Goal: Task Accomplishment & Management: Complete application form

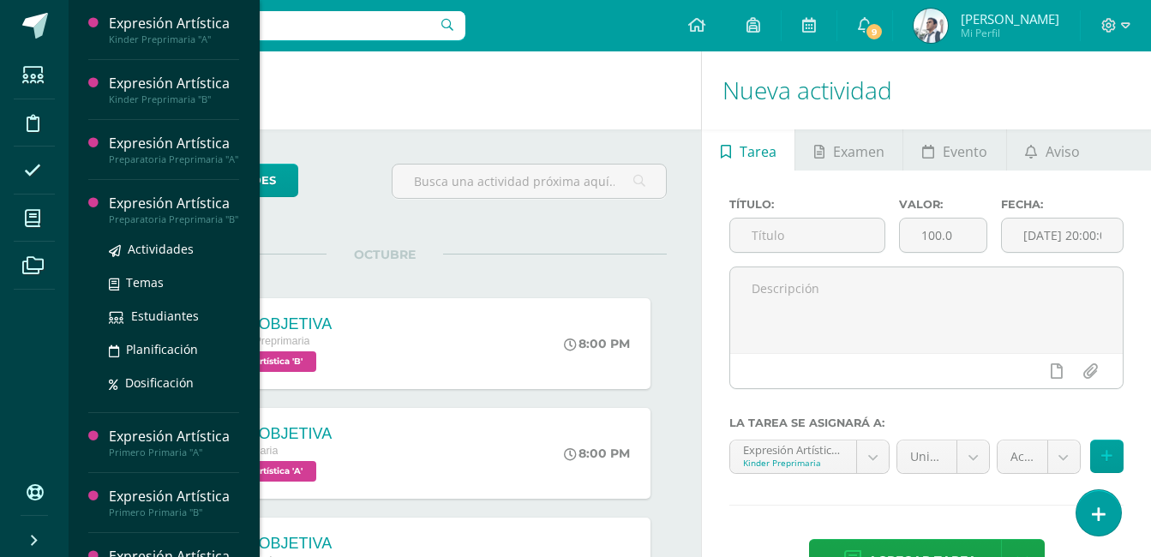
click at [172, 207] on div "Expresión Artística" at bounding box center [174, 204] width 130 height 20
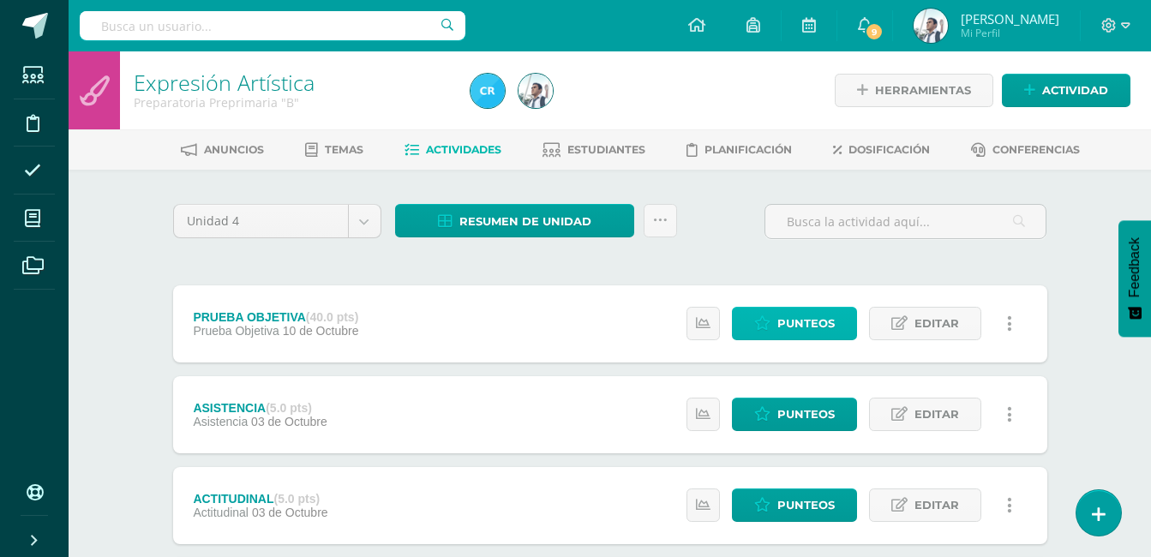
click at [771, 327] on icon at bounding box center [762, 323] width 16 height 15
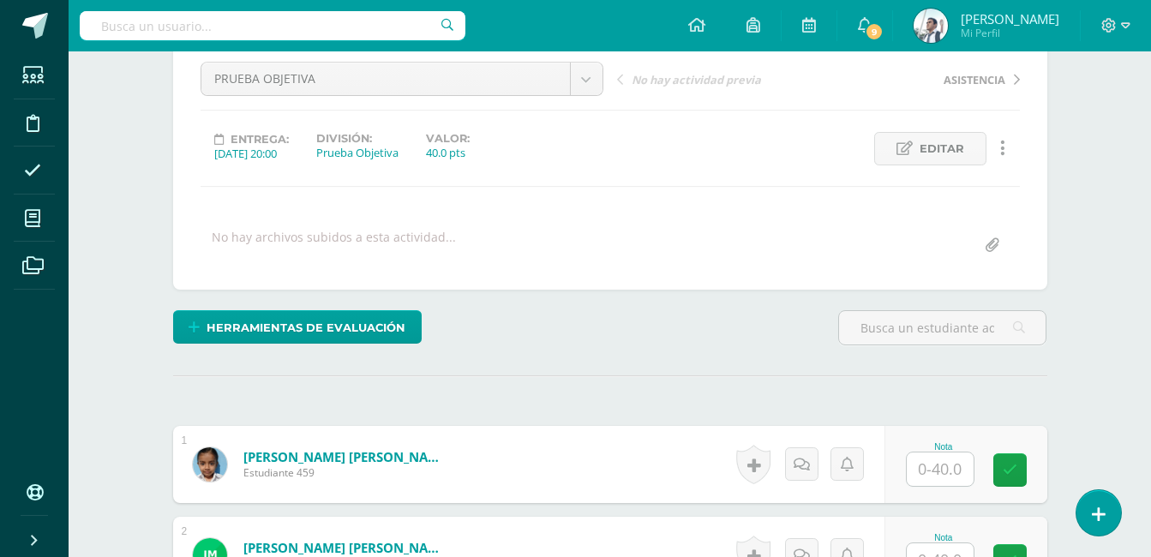
scroll to position [200, 0]
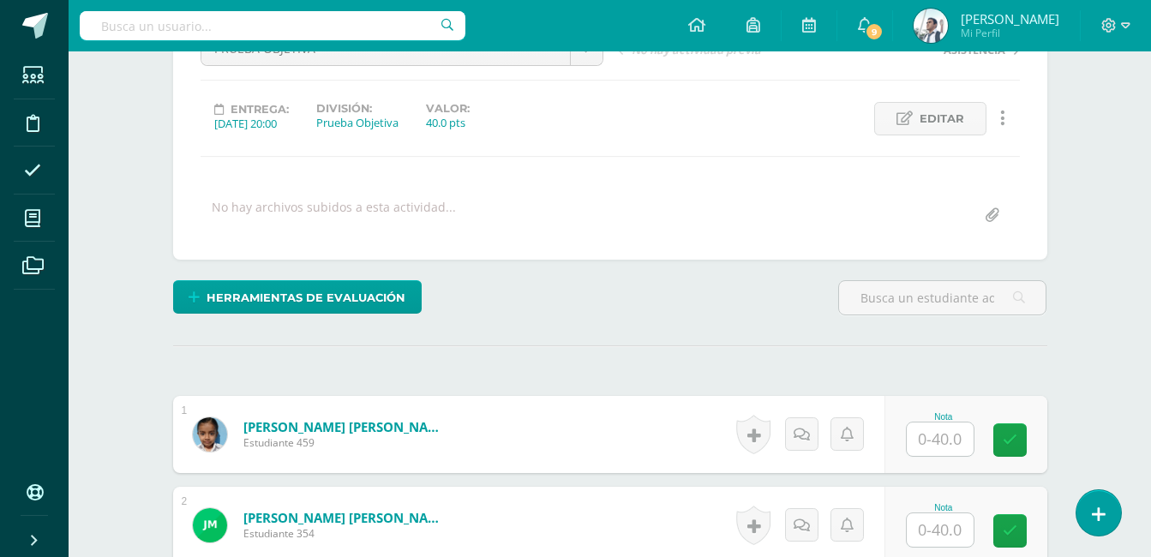
click at [944, 441] on input "text" at bounding box center [940, 439] width 67 height 33
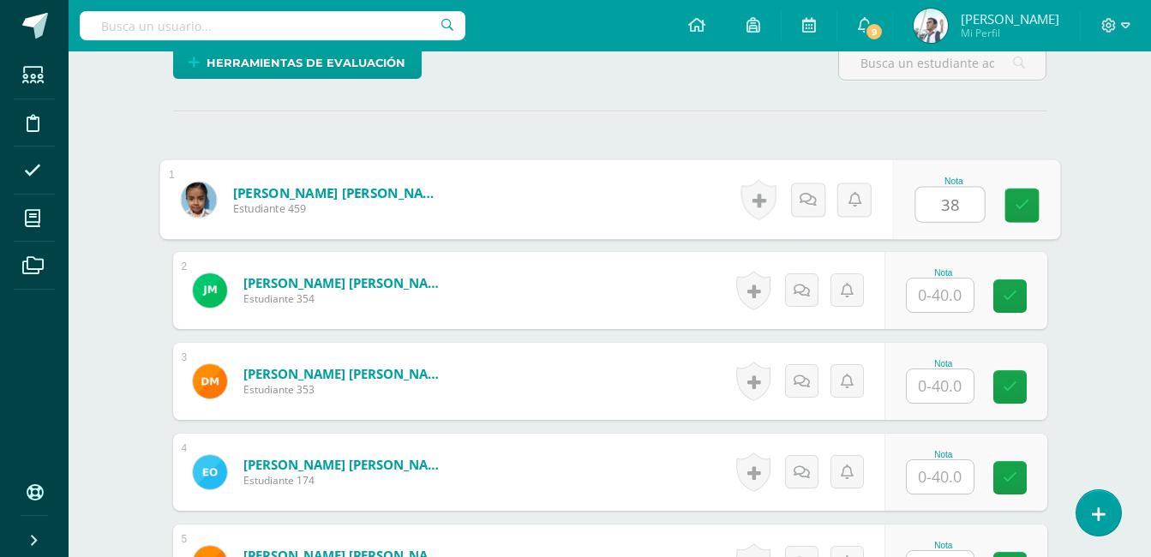
scroll to position [436, 0]
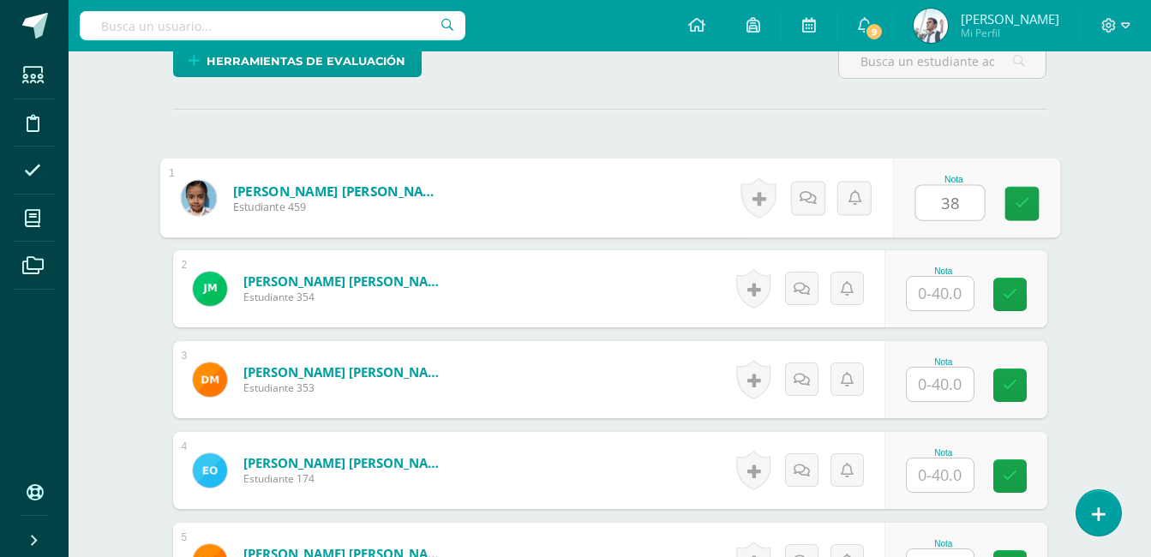
type input "38"
click at [947, 282] on input "text" at bounding box center [940, 293] width 67 height 33
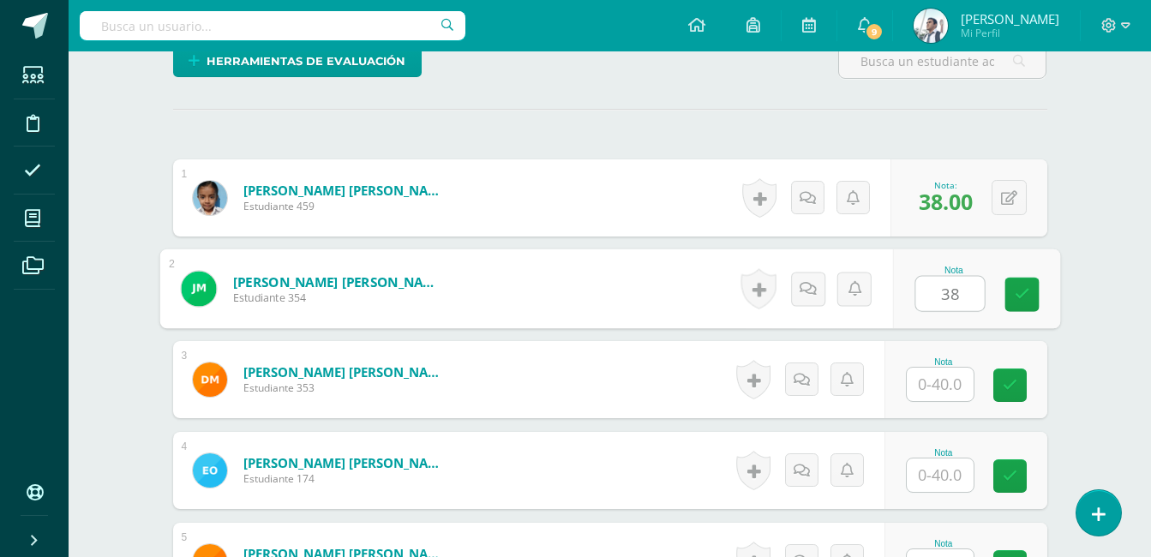
type input "38"
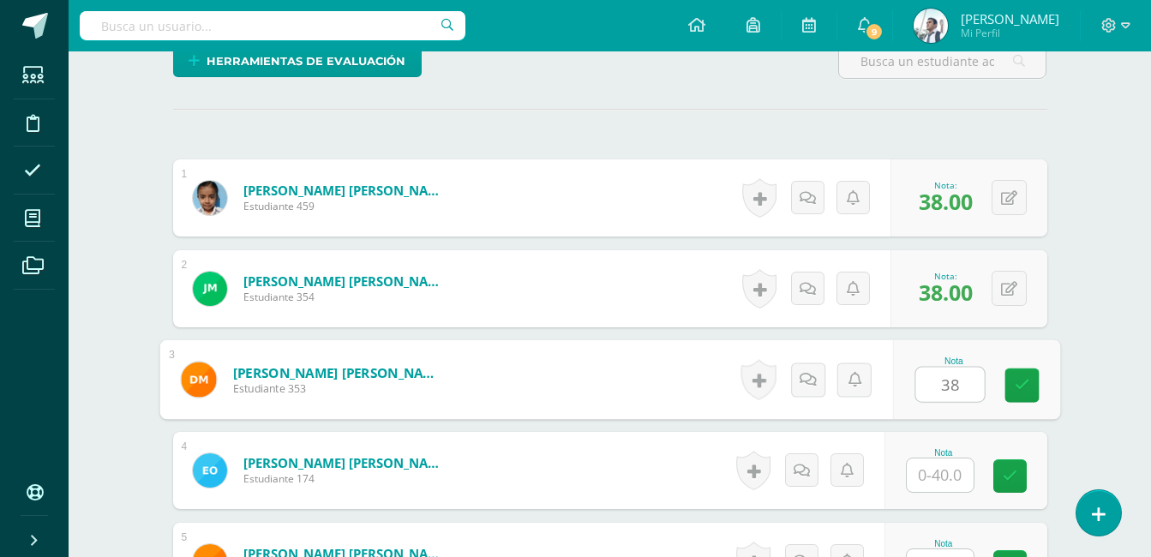
type input "38"
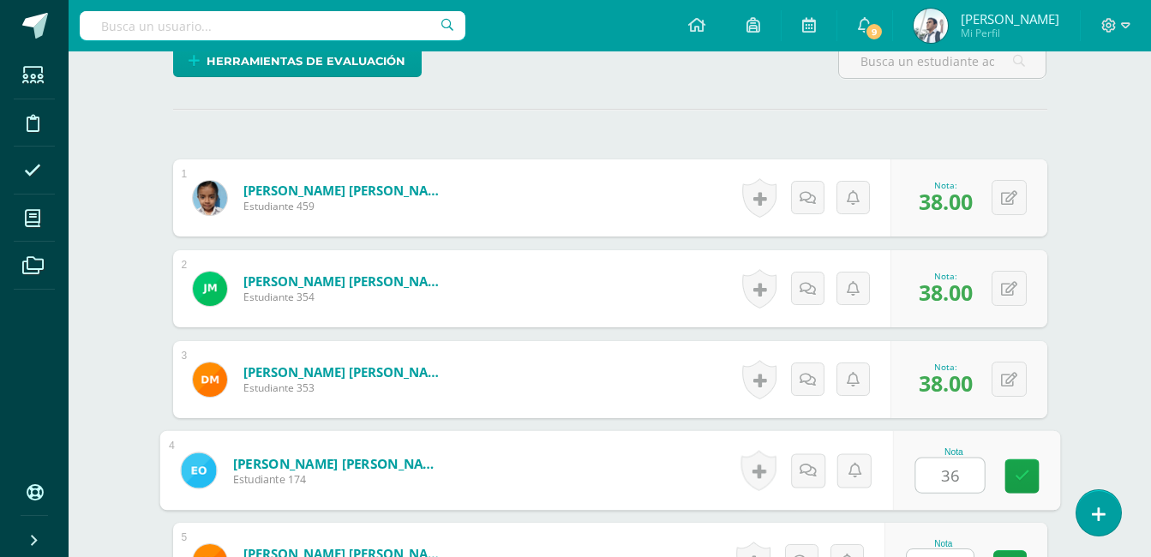
type input "36"
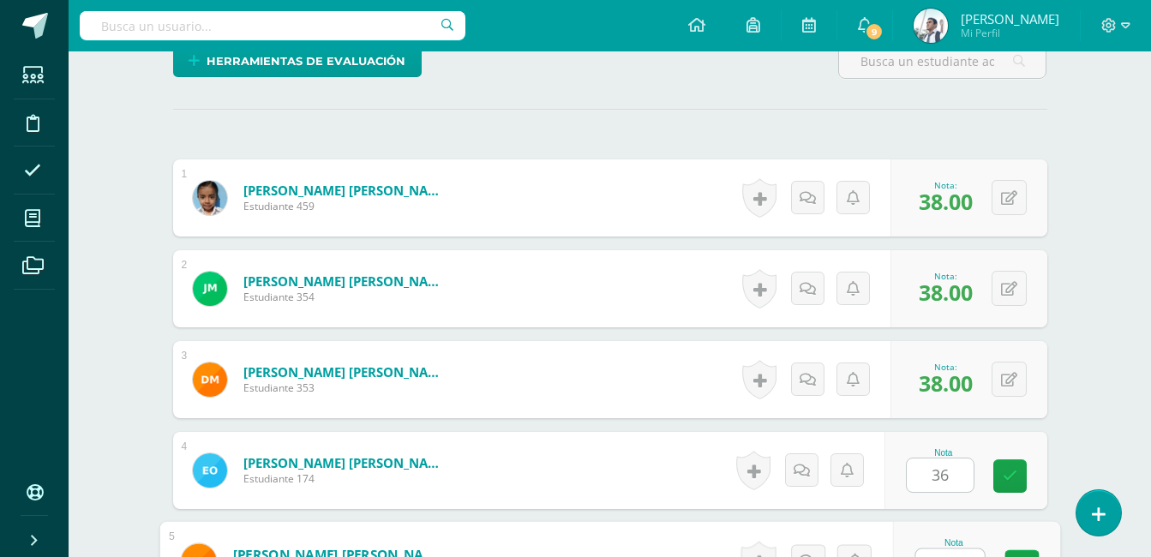
scroll to position [462, 0]
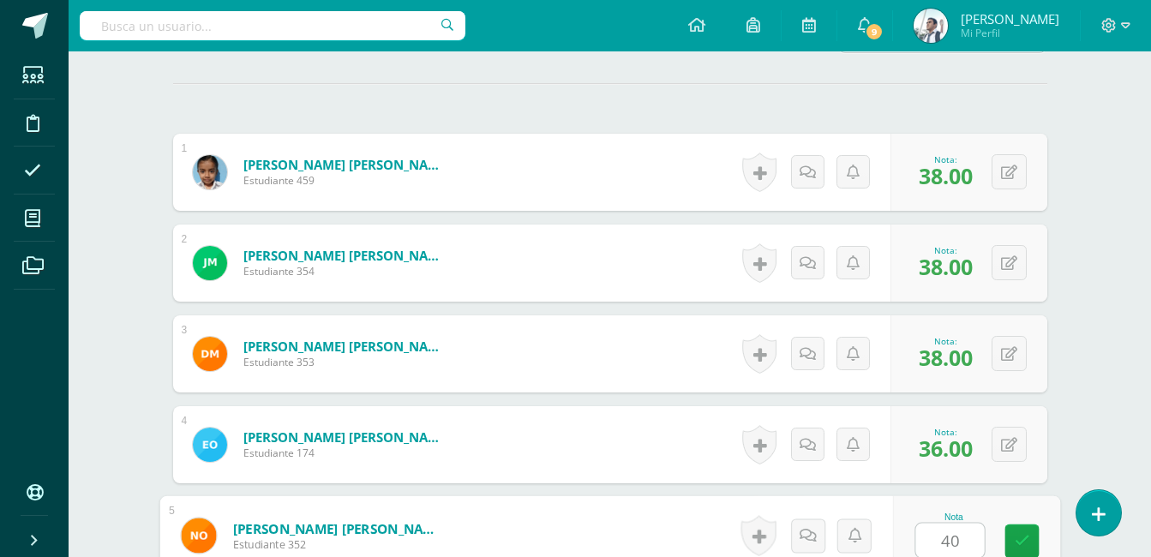
type input "40"
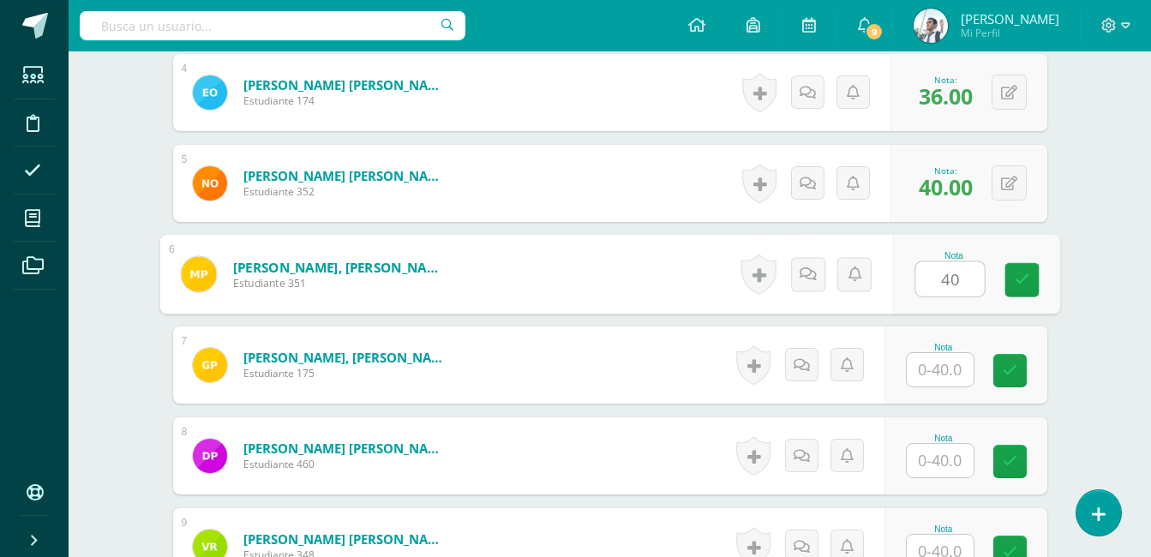
type input "40"
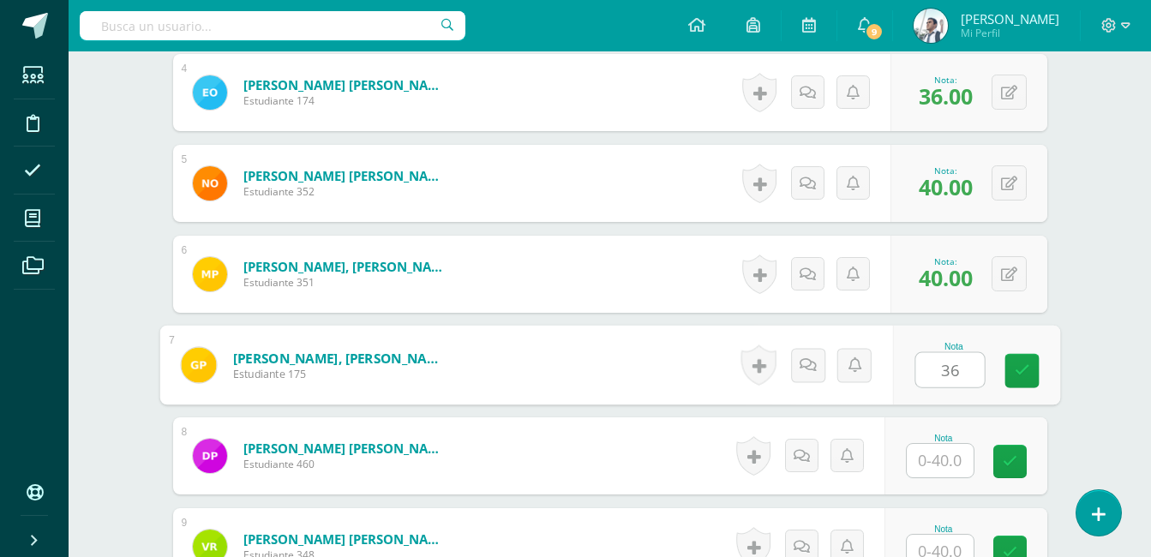
type input "36"
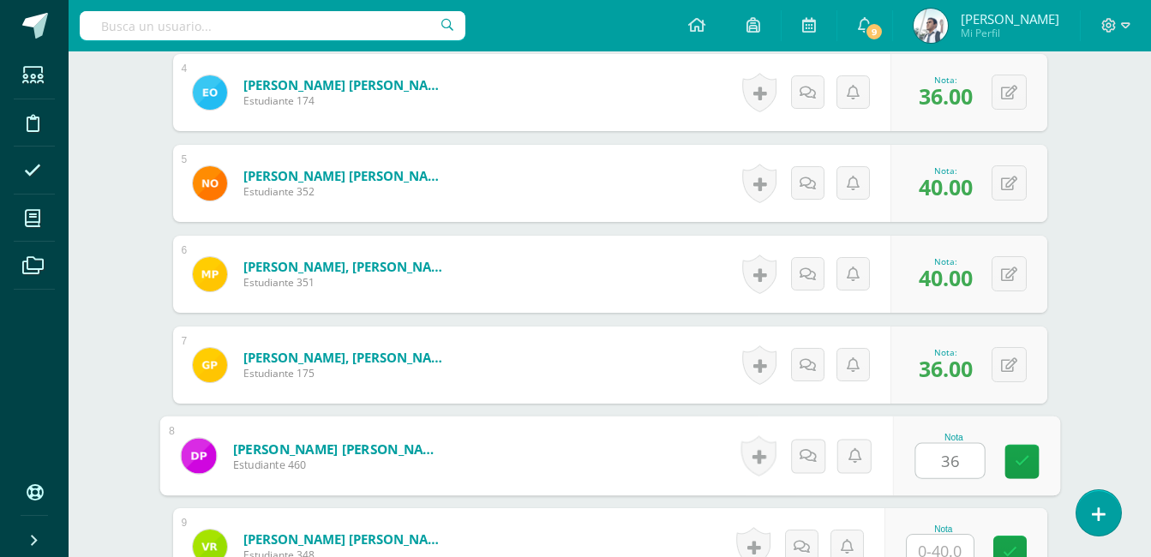
type input "36"
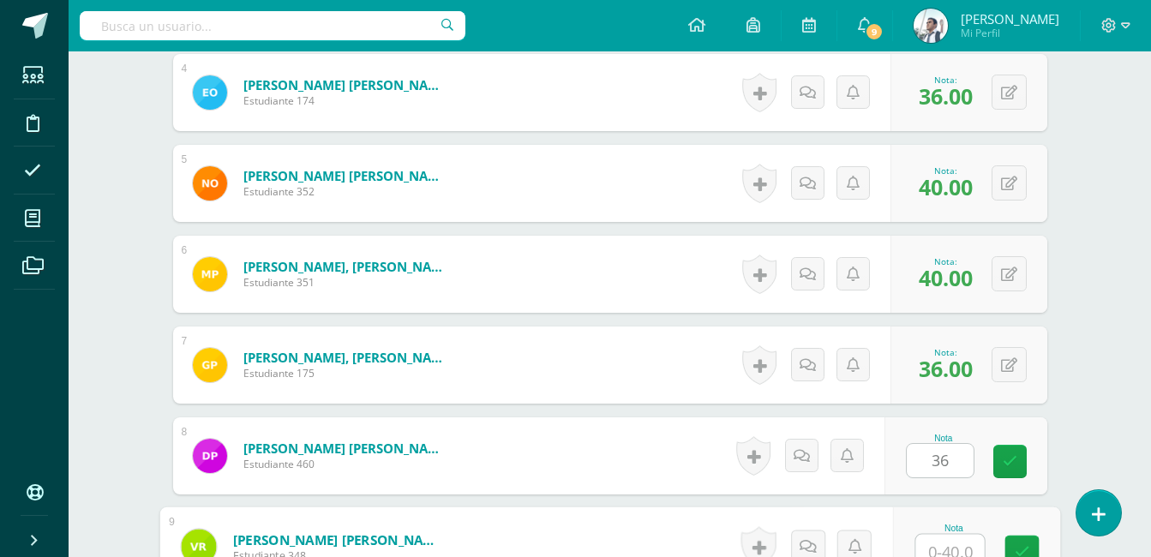
scroll to position [825, 0]
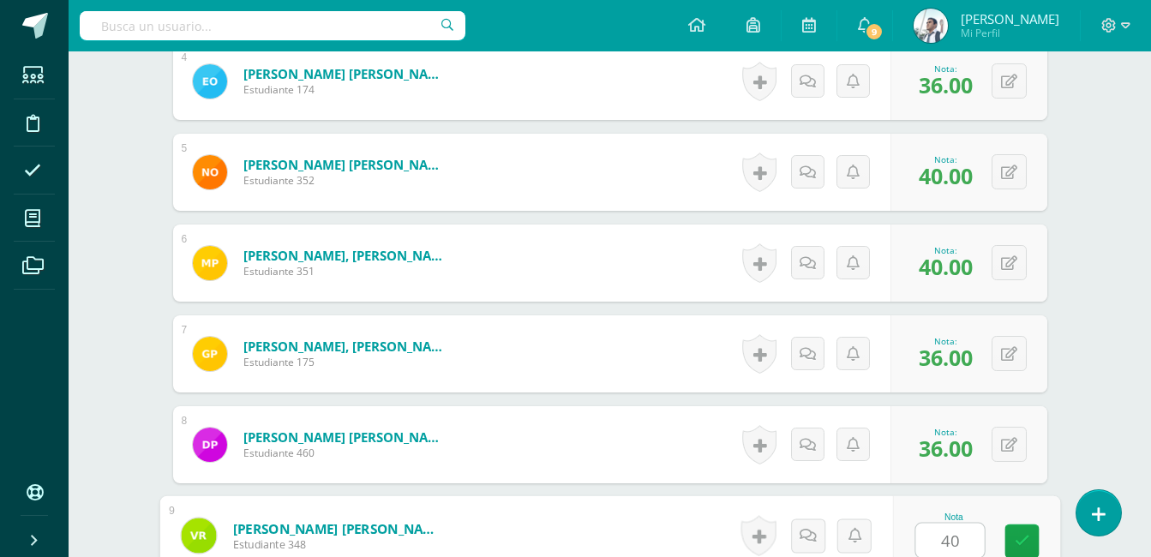
type input "40"
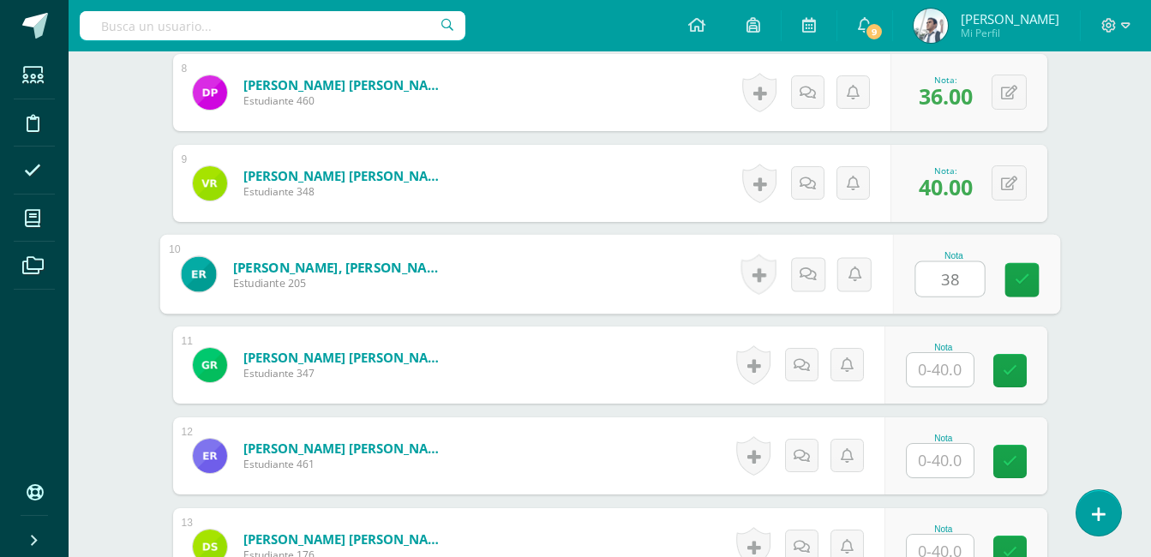
type input "38"
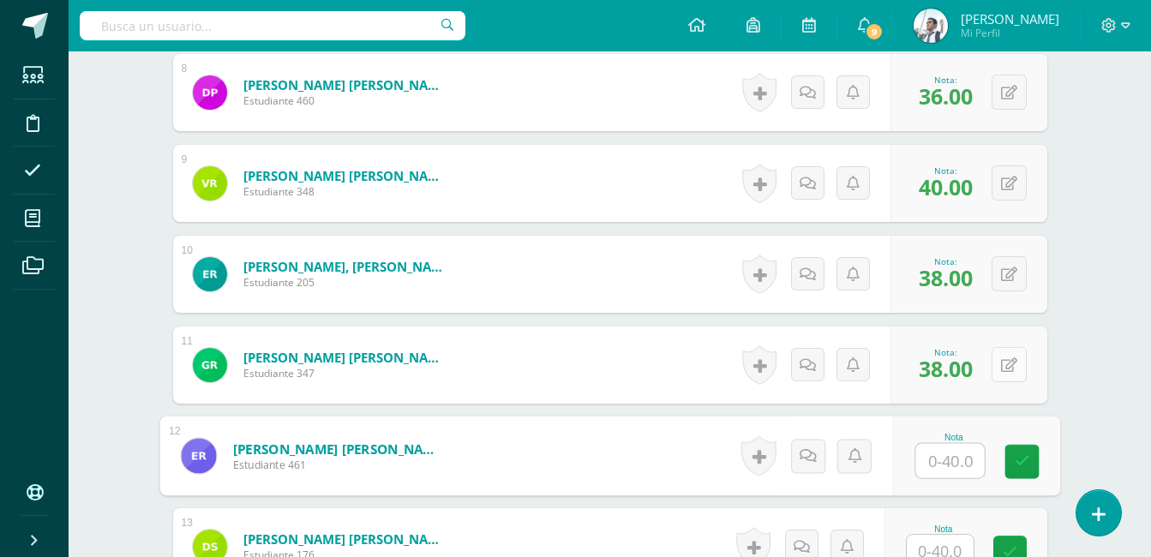
click at [1007, 368] on button at bounding box center [1009, 364] width 35 height 35
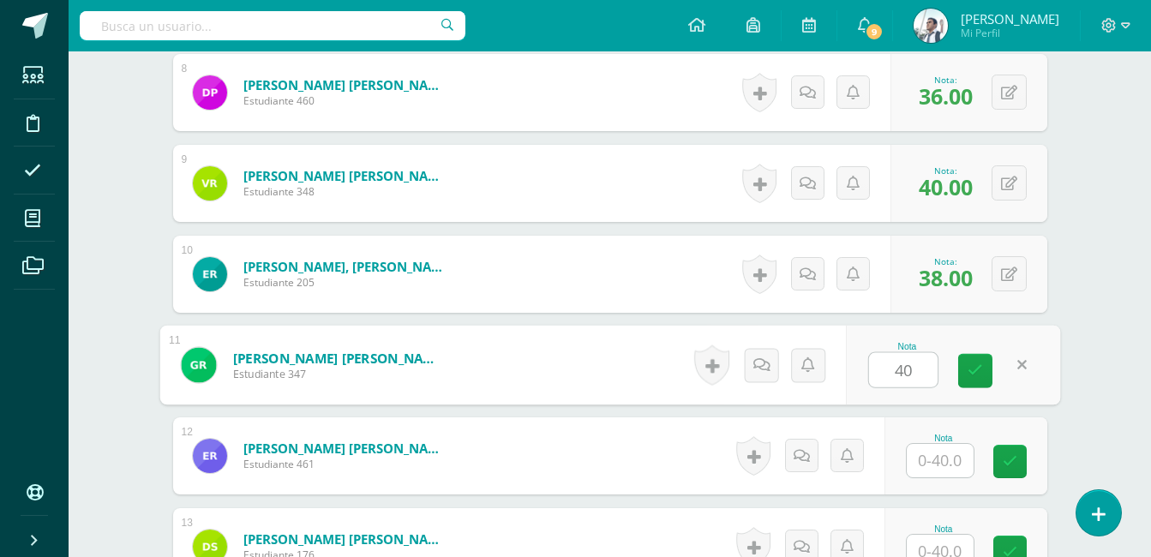
type input "40"
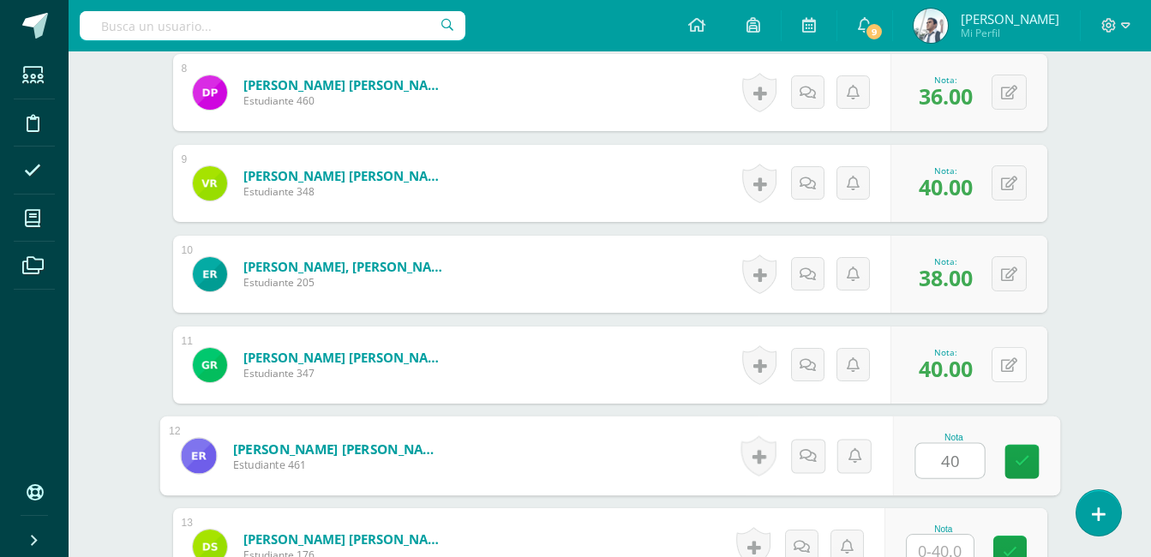
type input "40"
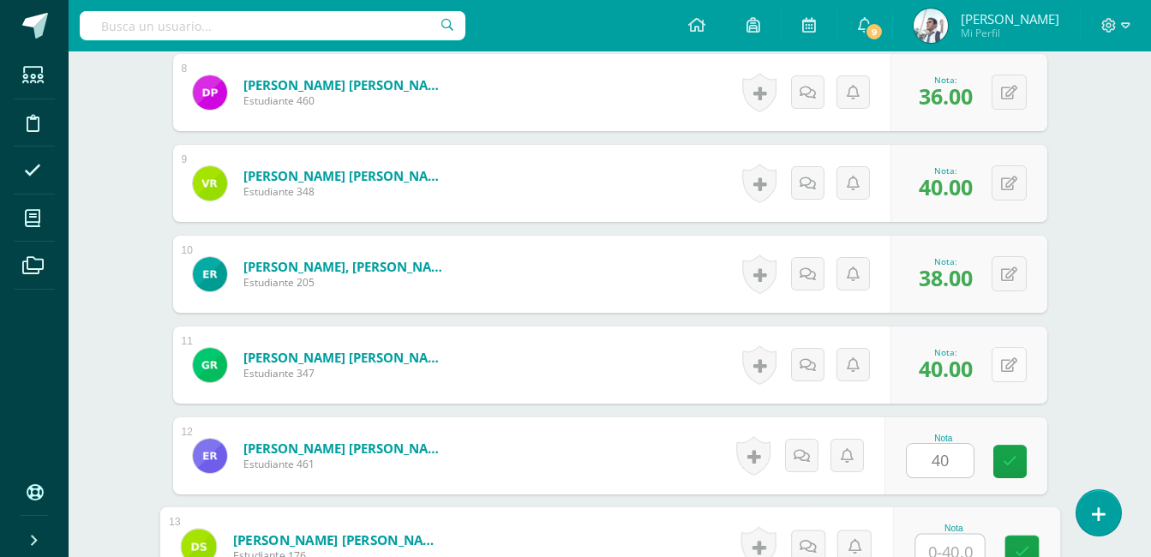
scroll to position [1189, 0]
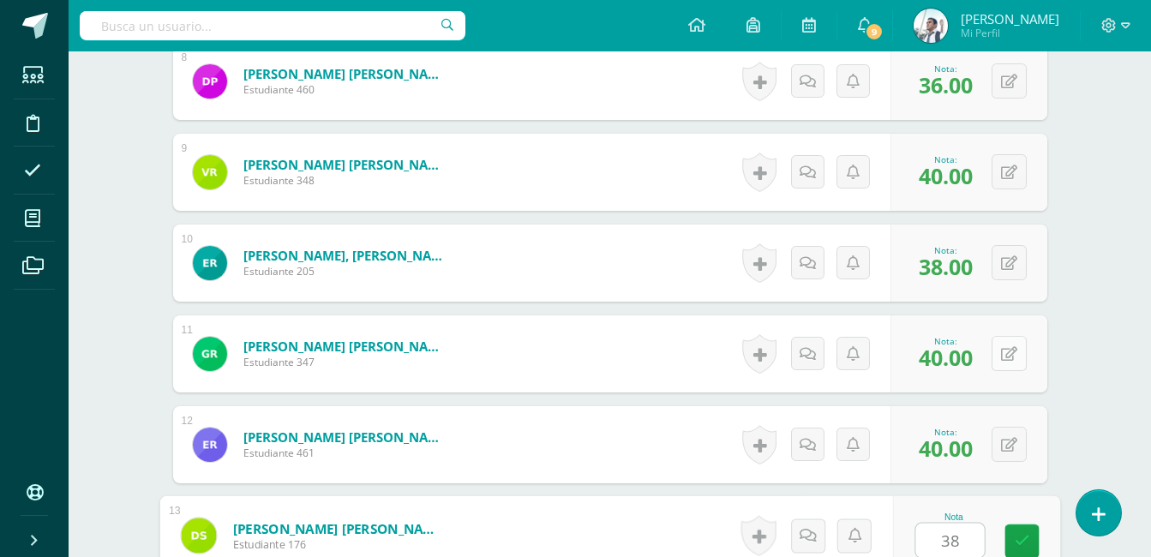
type input "38"
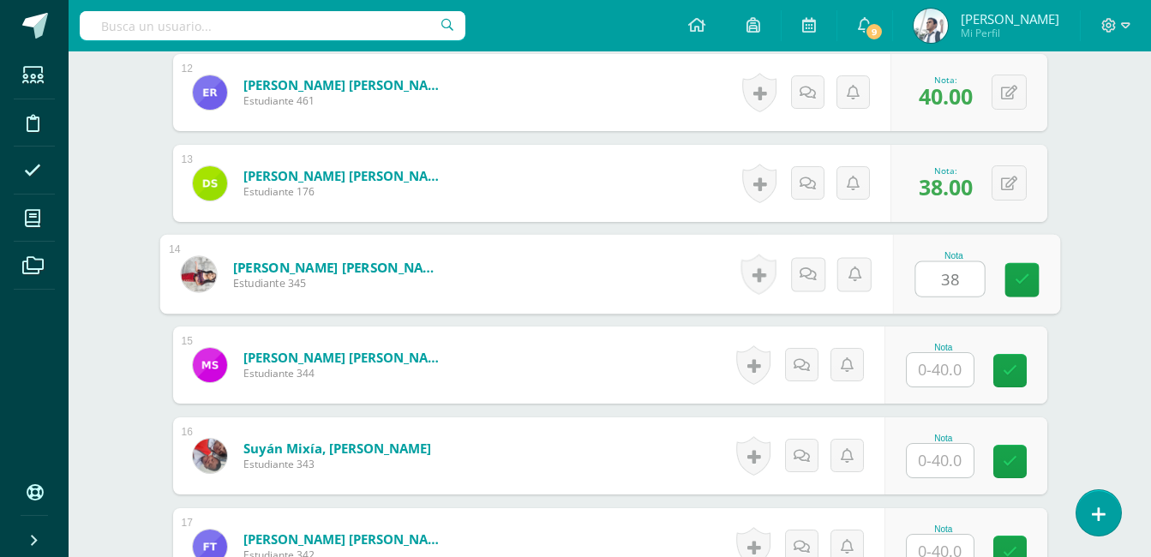
type input "38"
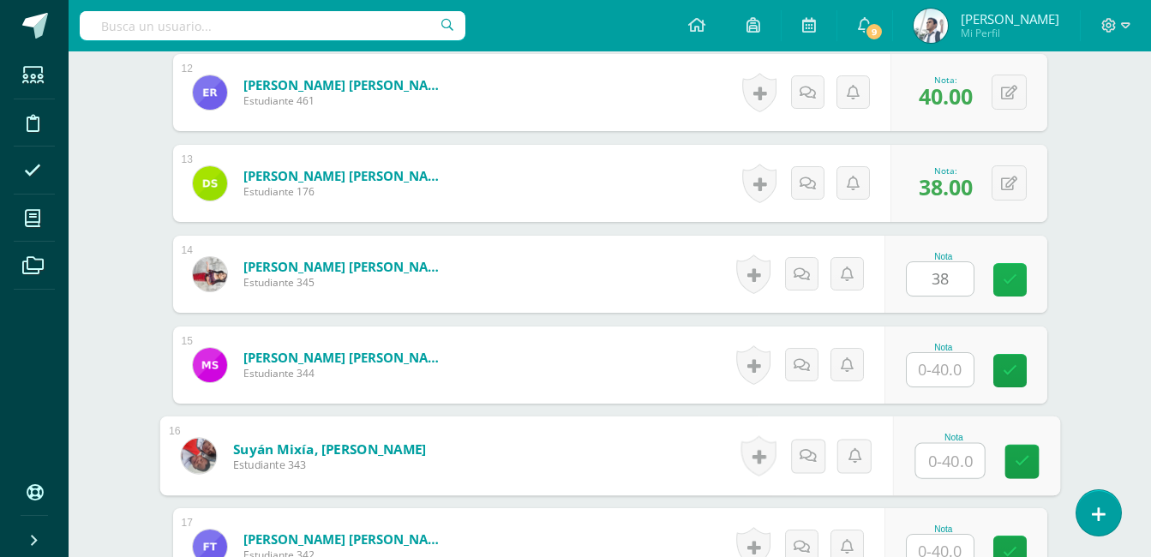
click at [1003, 285] on icon at bounding box center [1010, 280] width 15 height 15
click at [0, 0] on button at bounding box center [0, 0] width 0 height 0
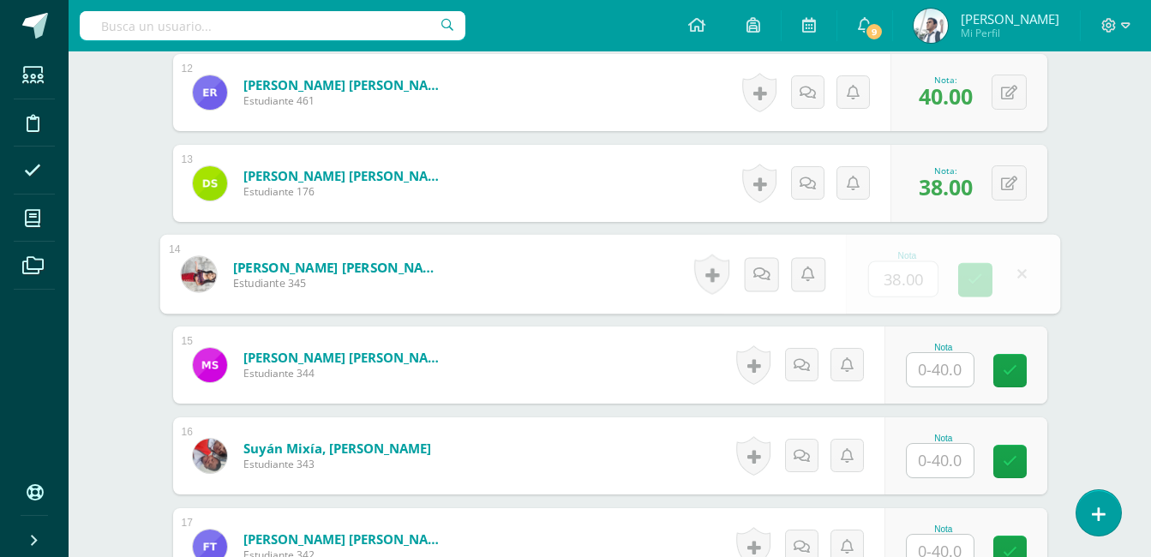
click at [1002, 285] on div "Nota 38.00" at bounding box center [953, 275] width 214 height 80
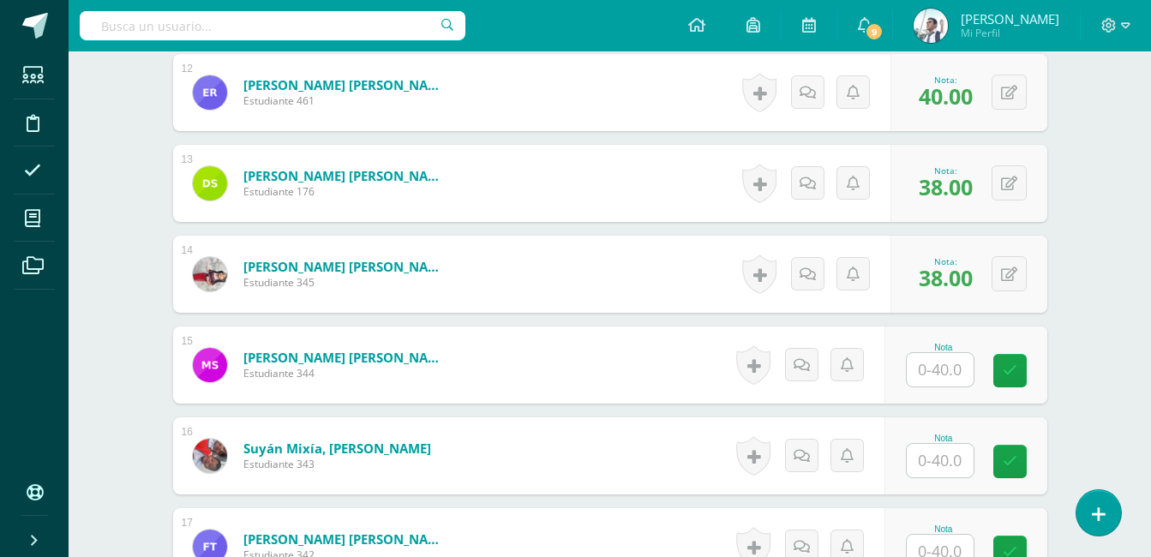
click at [962, 357] on input "text" at bounding box center [940, 369] width 67 height 33
type input "36"
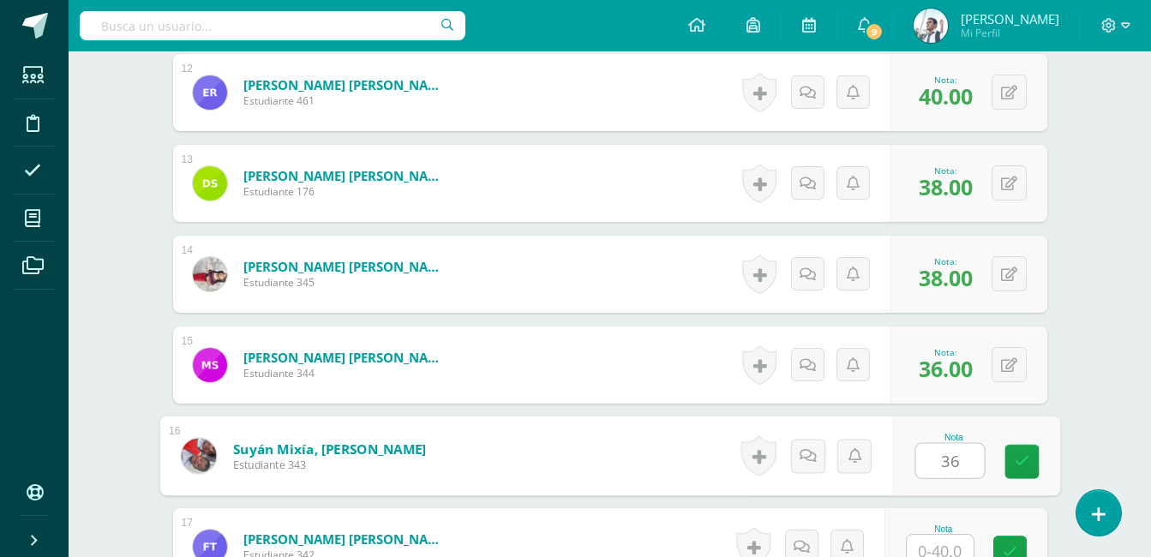
type input "36"
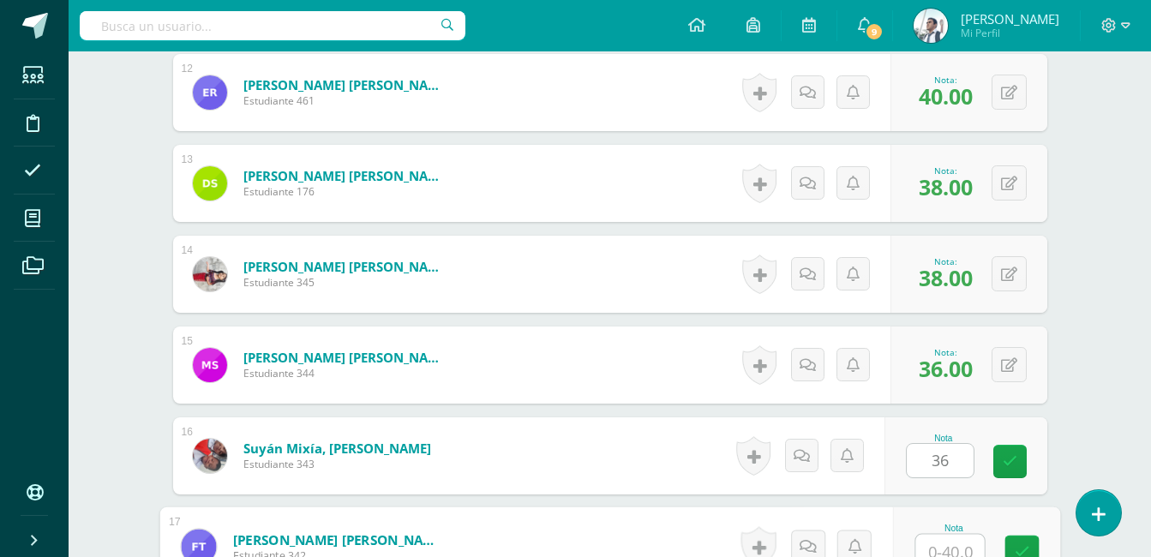
scroll to position [1552, 0]
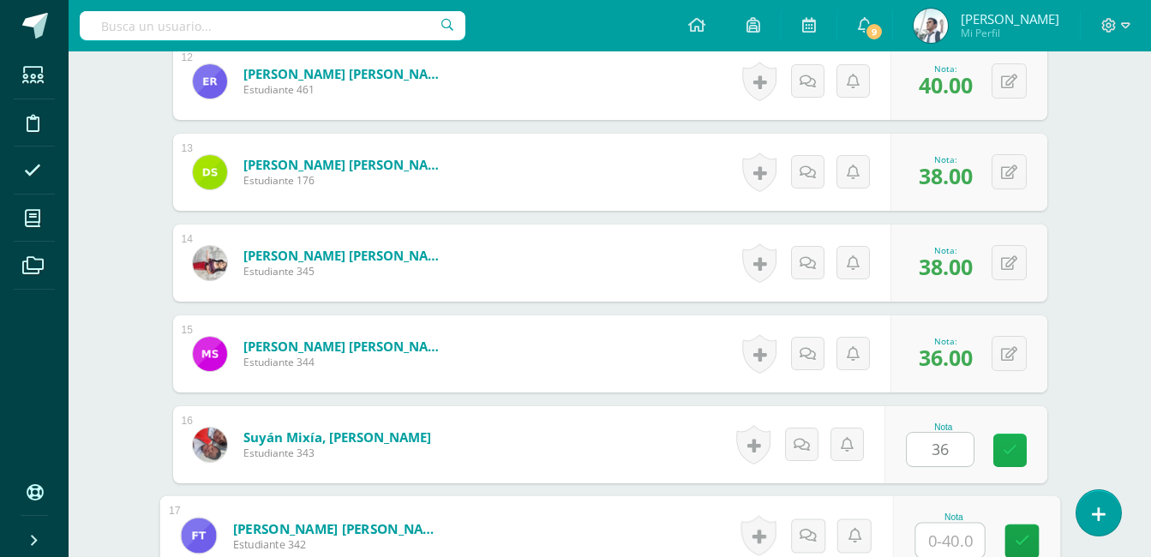
click at [1018, 447] on link at bounding box center [1009, 450] width 33 height 33
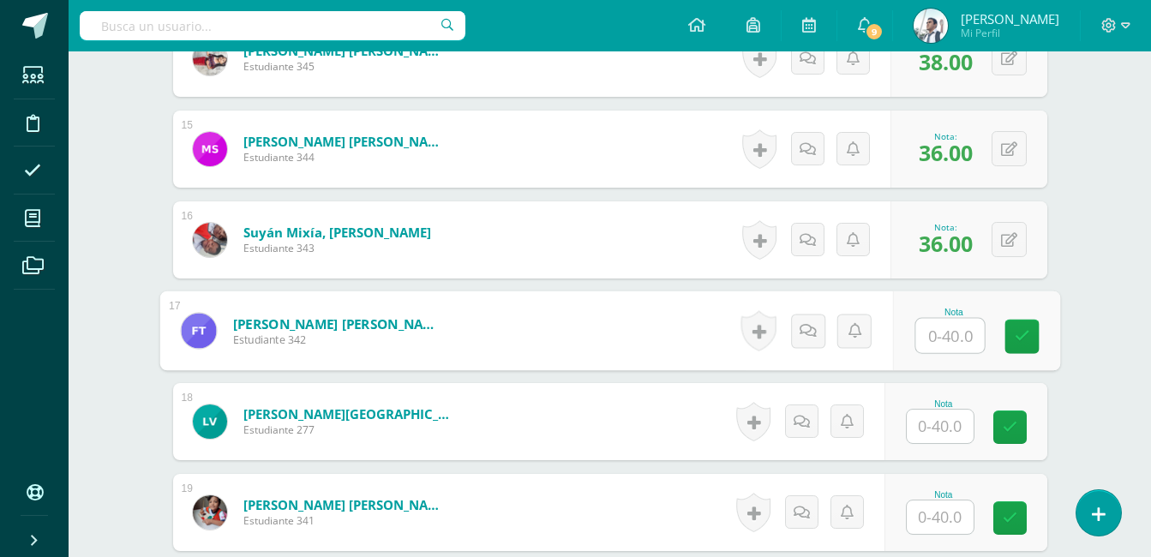
scroll to position [1760, 0]
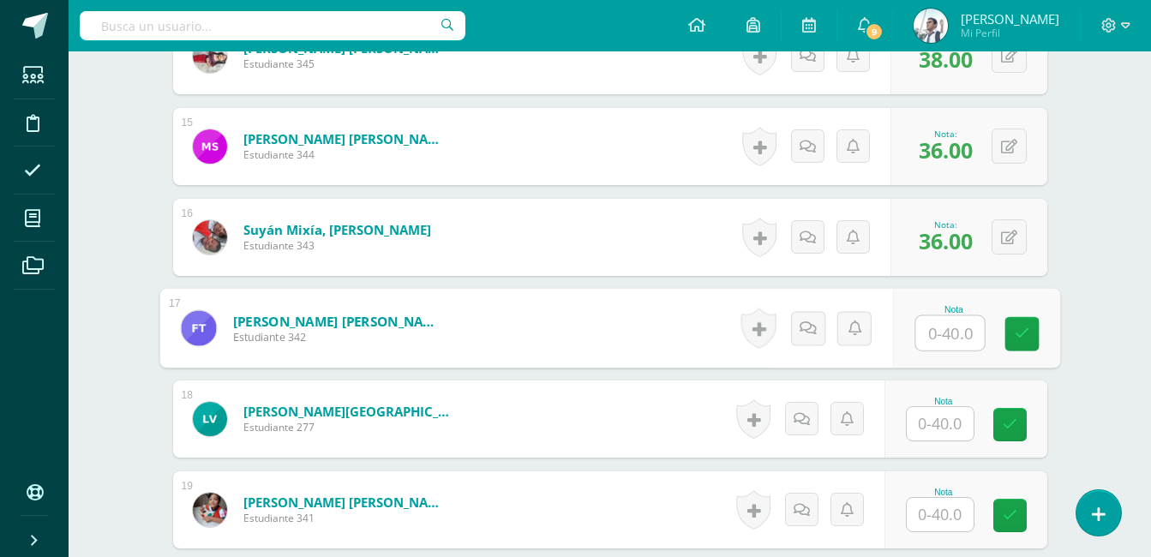
click at [941, 327] on input "text" at bounding box center [949, 333] width 69 height 34
type input "36"
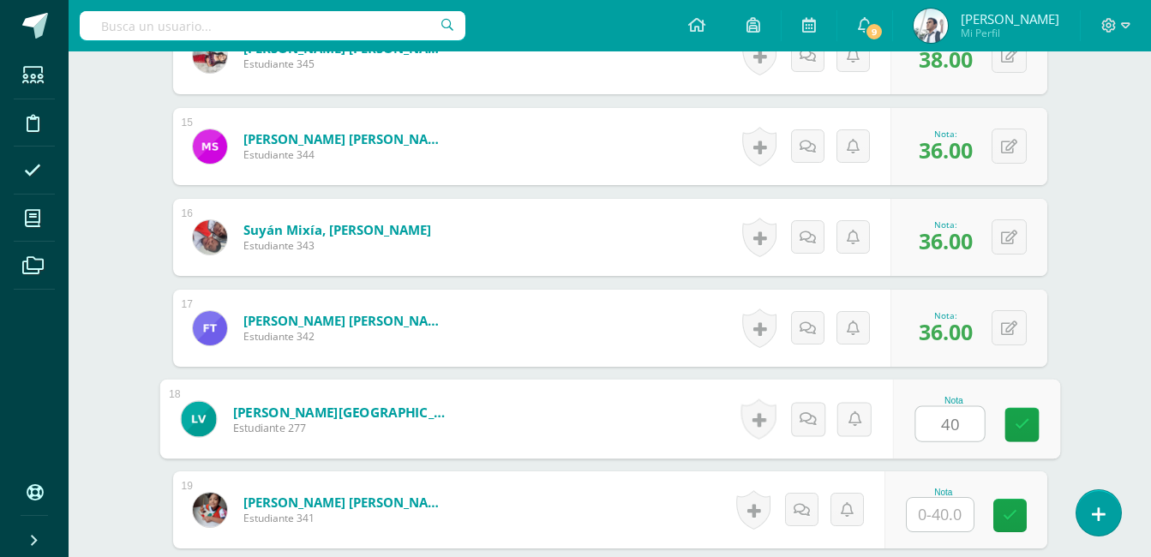
type input "40"
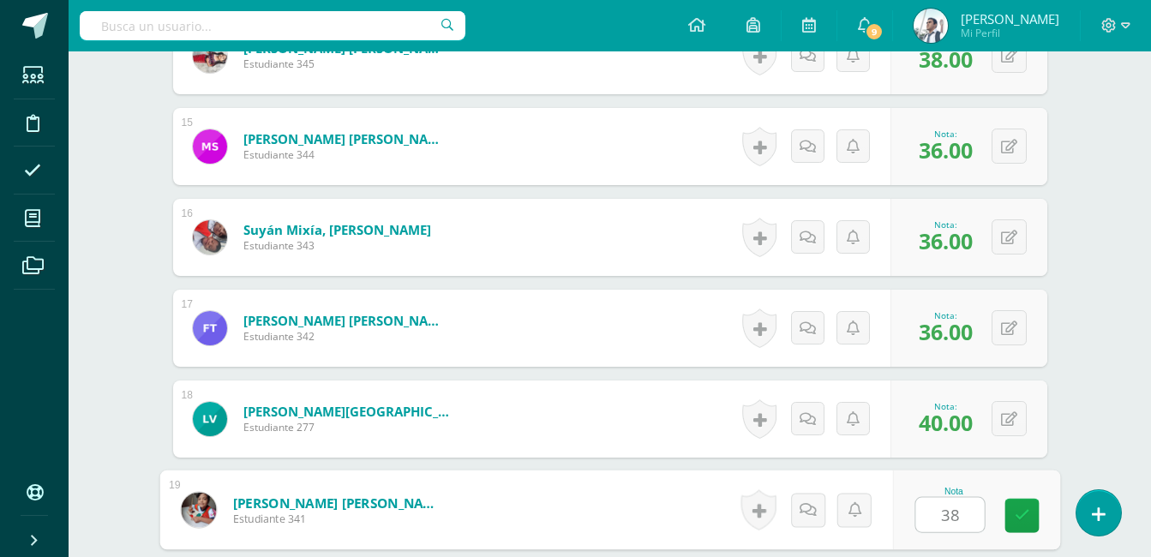
type input "38"
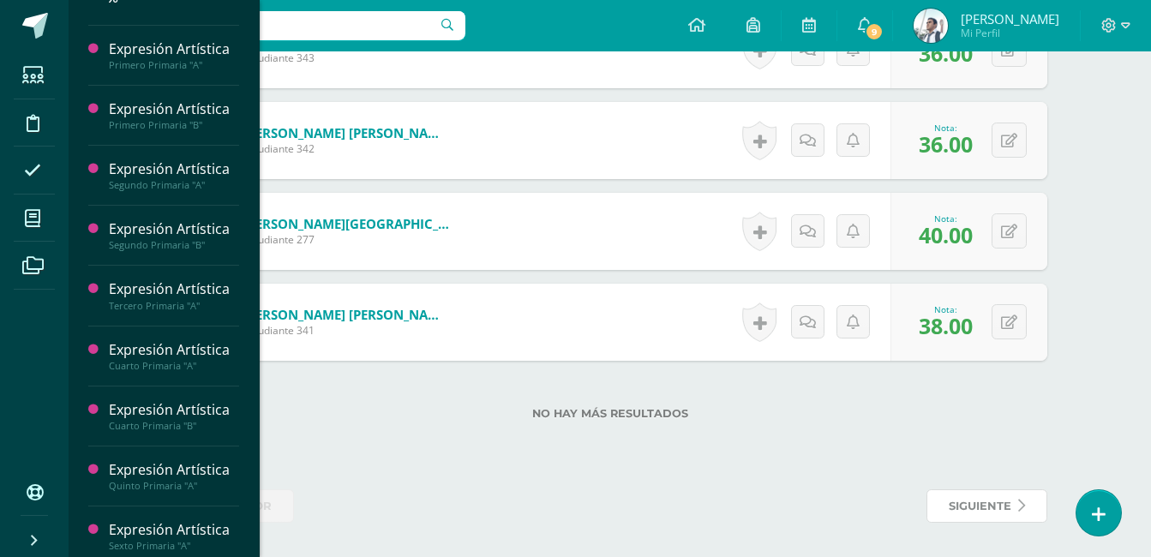
scroll to position [375, 0]
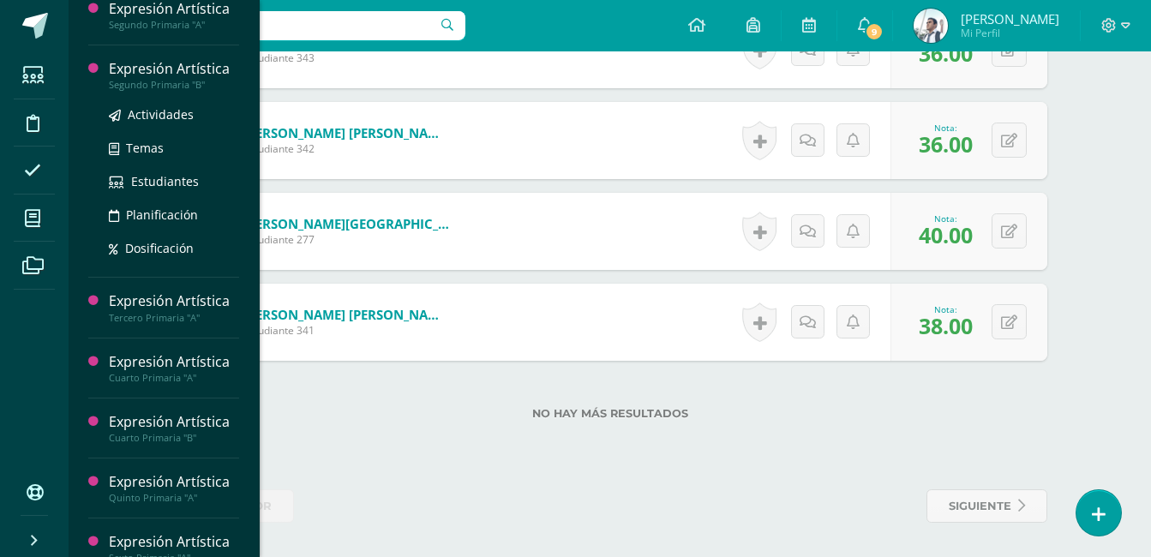
click at [180, 79] on div "Expresión Artística" at bounding box center [174, 69] width 130 height 20
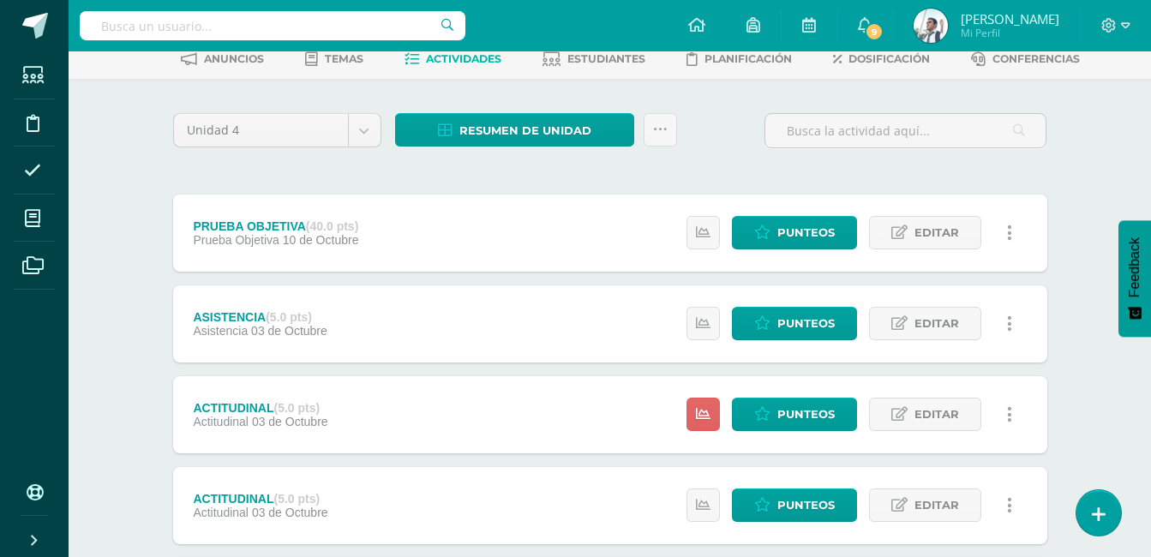
scroll to position [85, 0]
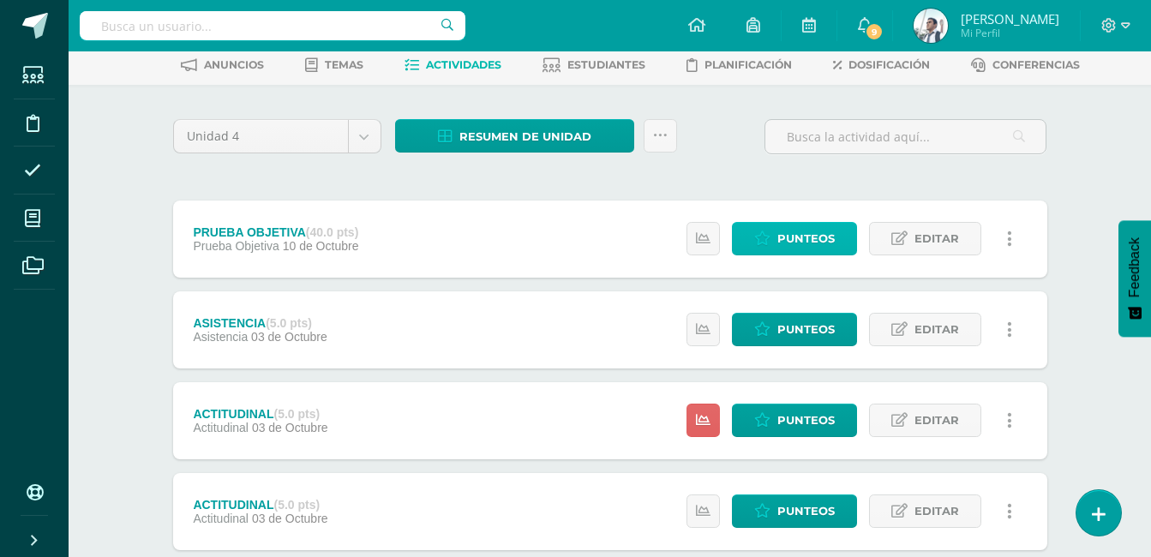
click at [777, 226] on link "Punteos" at bounding box center [794, 238] width 125 height 33
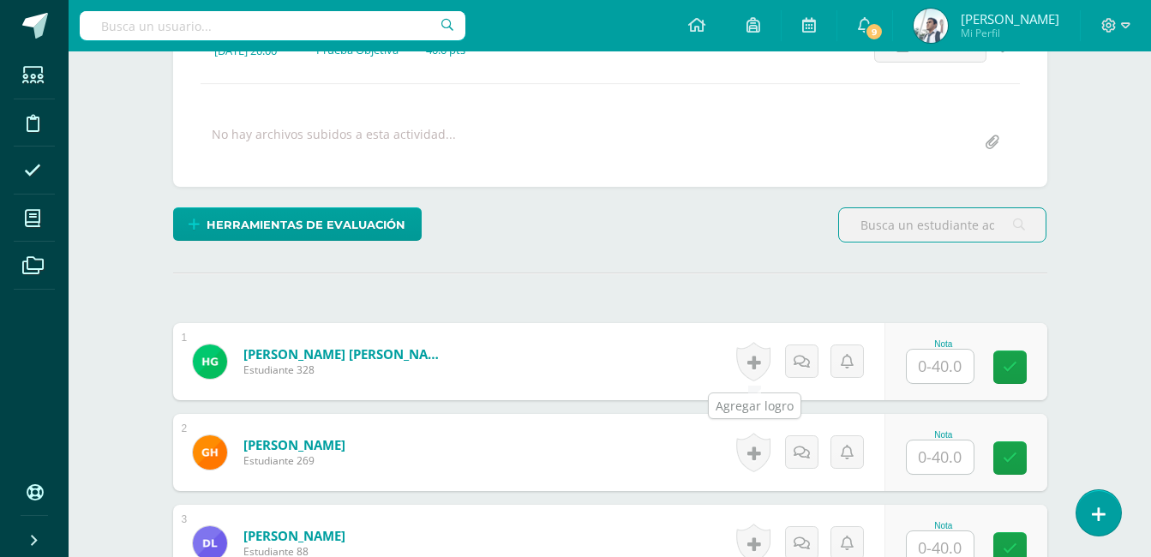
scroll to position [300, 0]
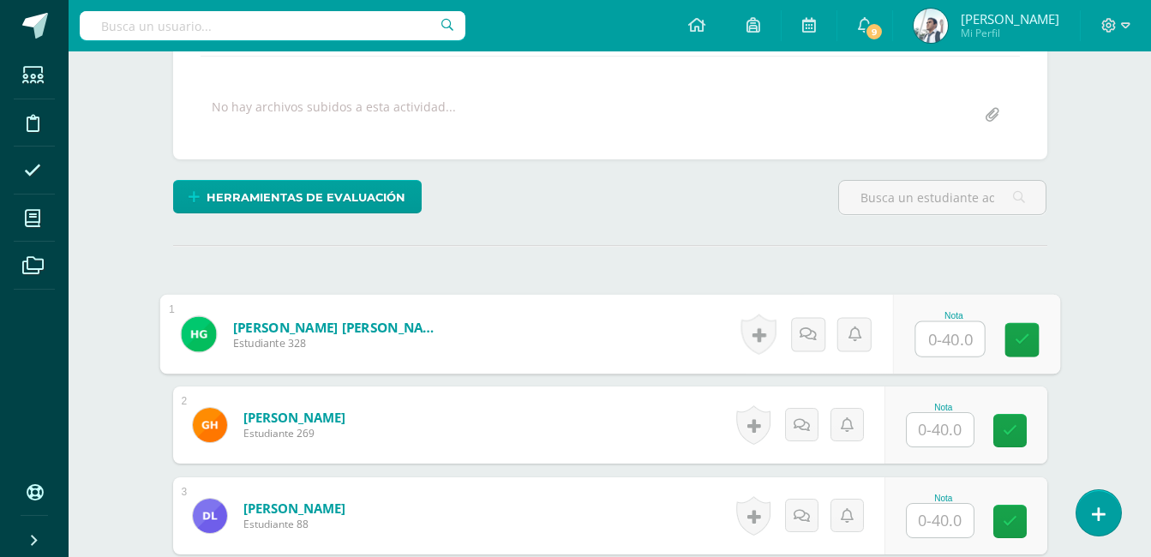
click at [942, 337] on input "text" at bounding box center [949, 339] width 69 height 34
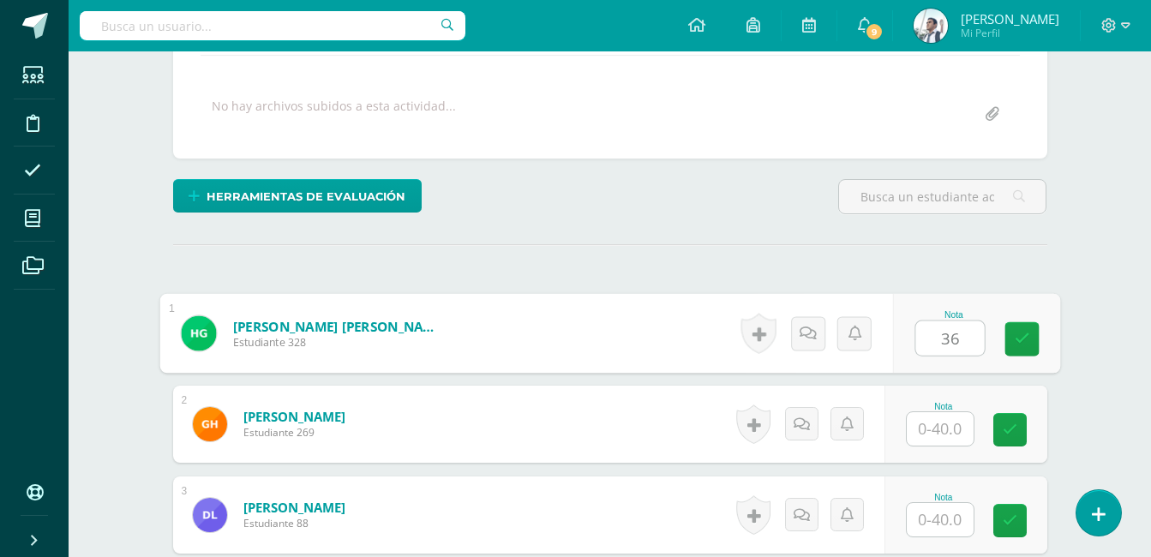
type input "36"
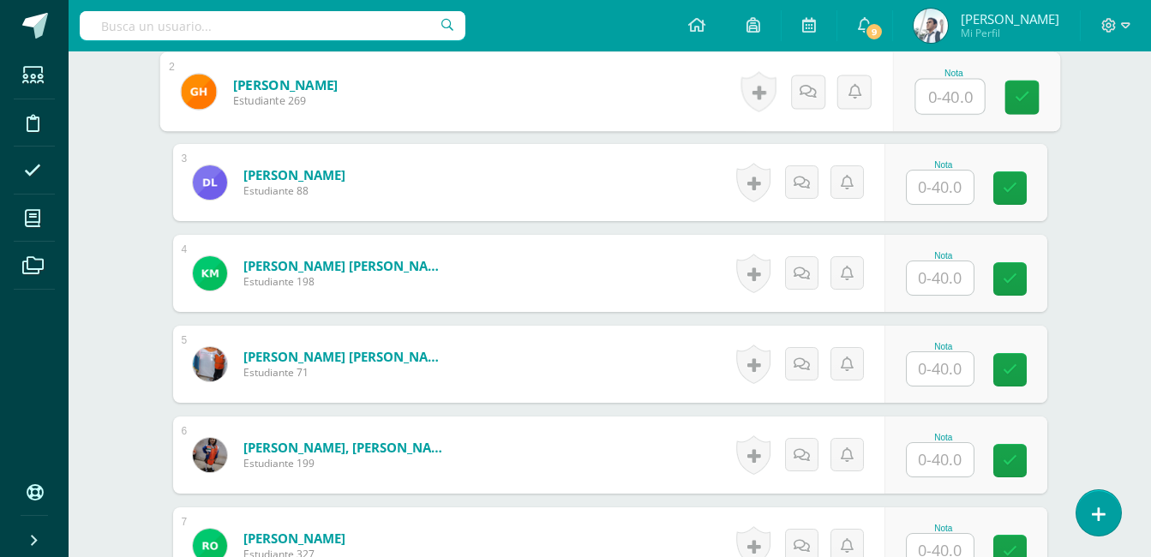
scroll to position [623, 0]
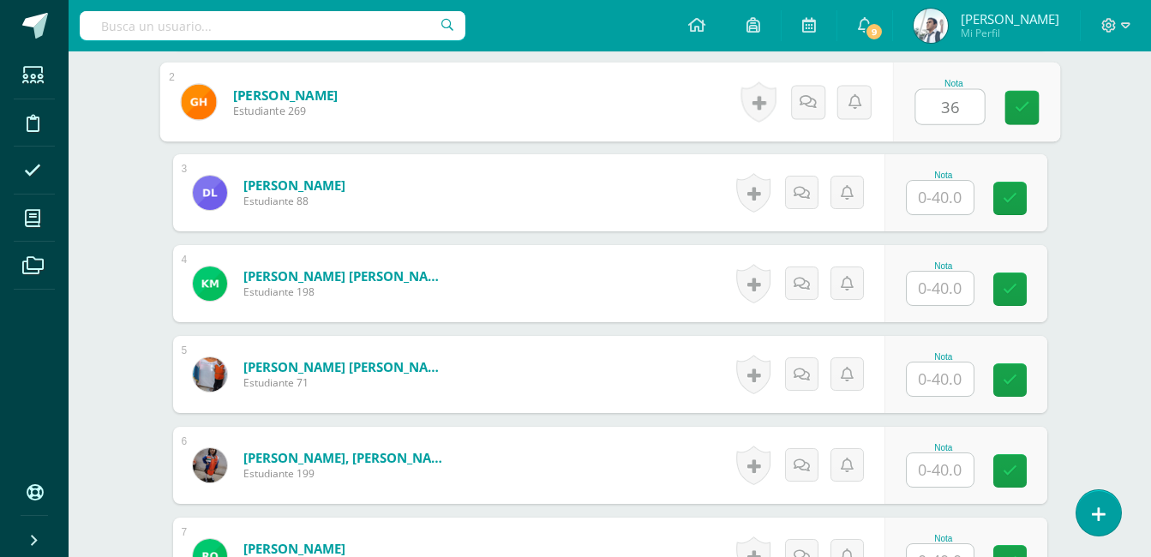
type input "36"
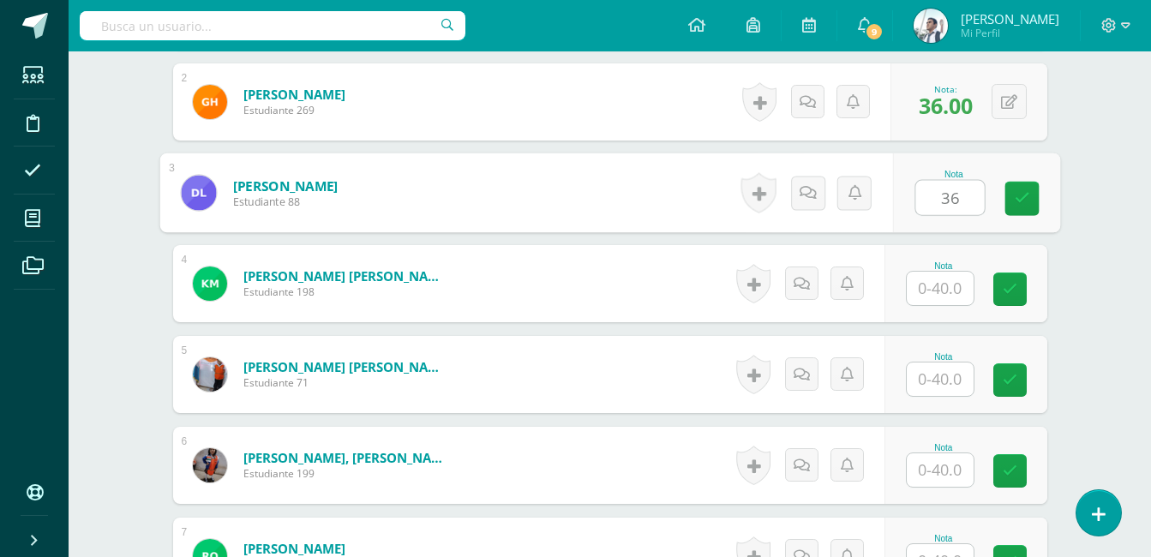
type input "36"
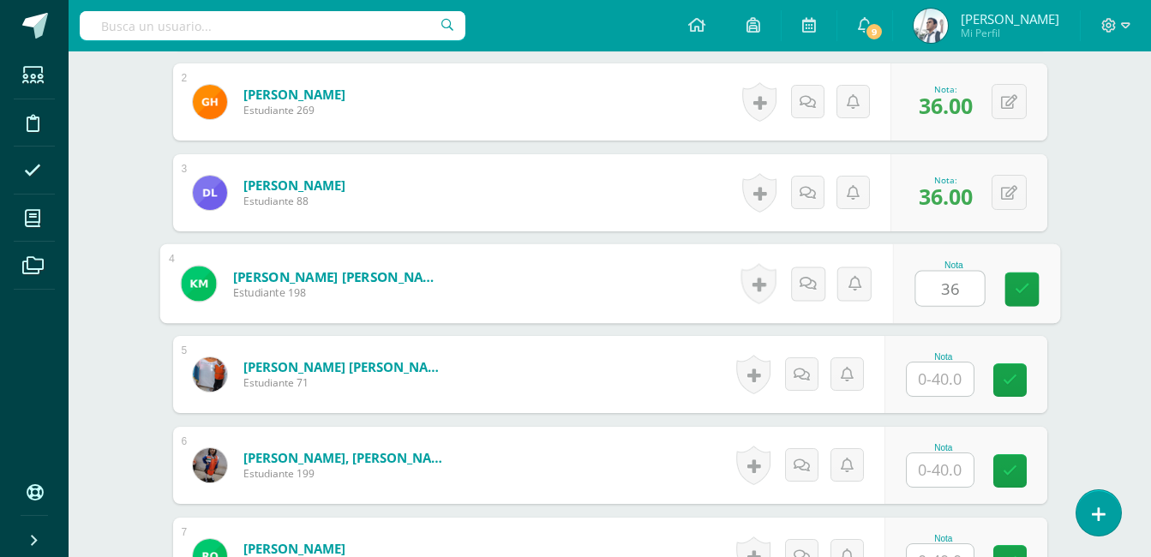
type input "36"
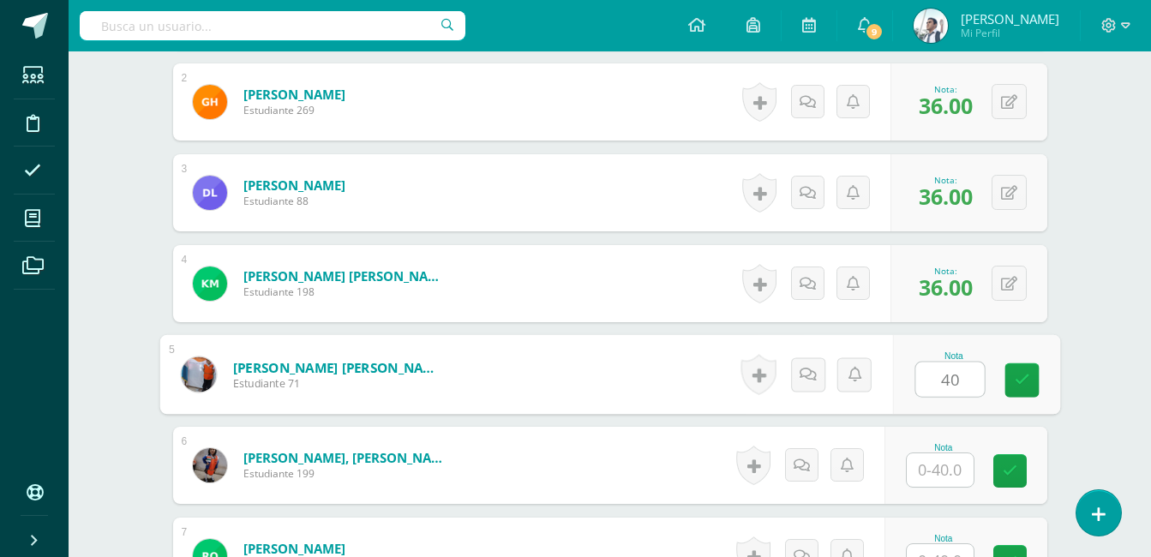
type input "40"
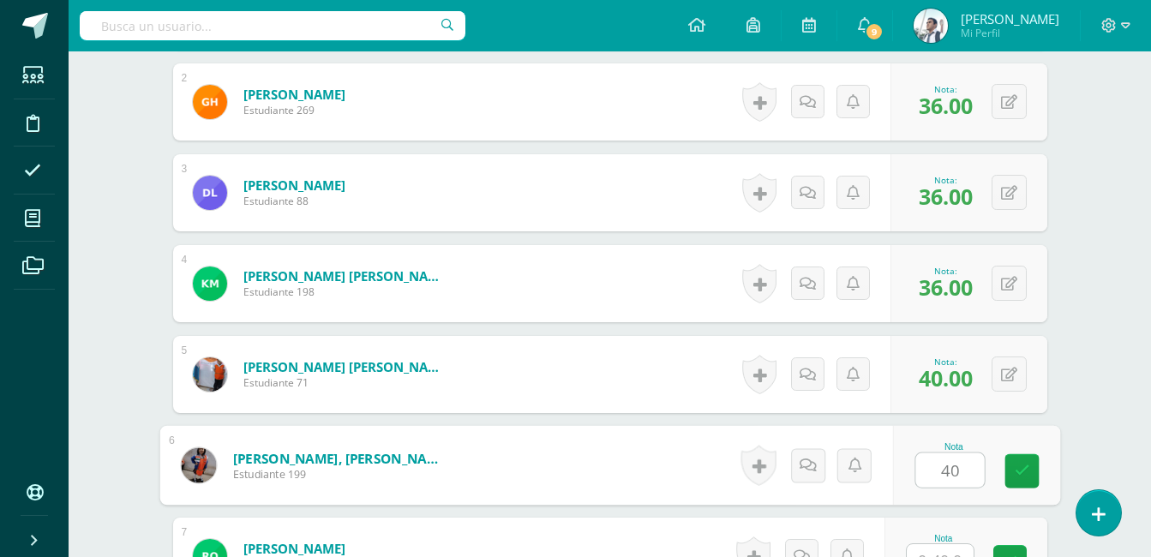
type input "40"
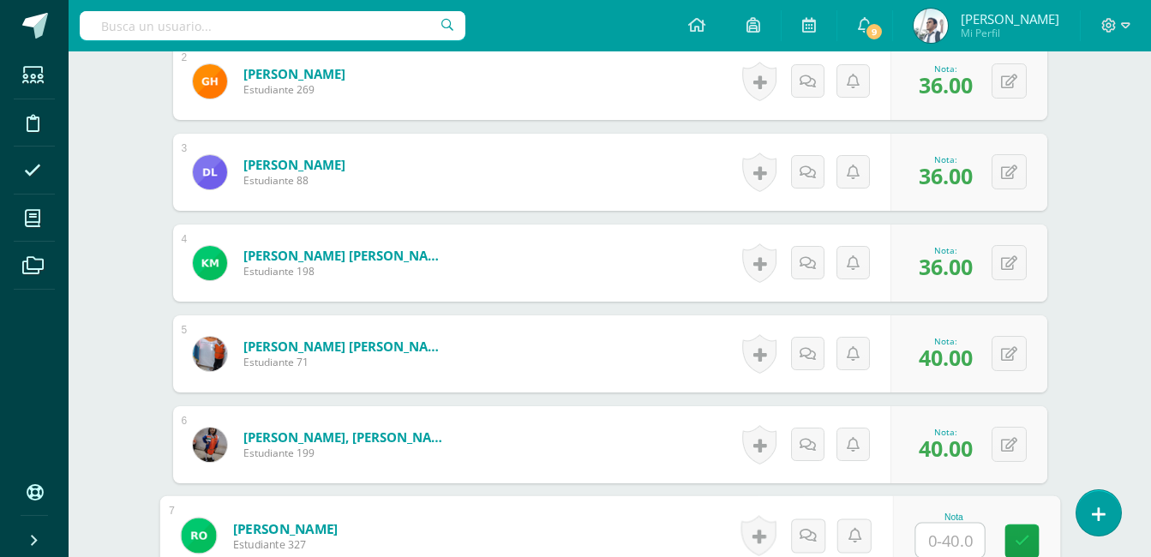
scroll to position [996, 0]
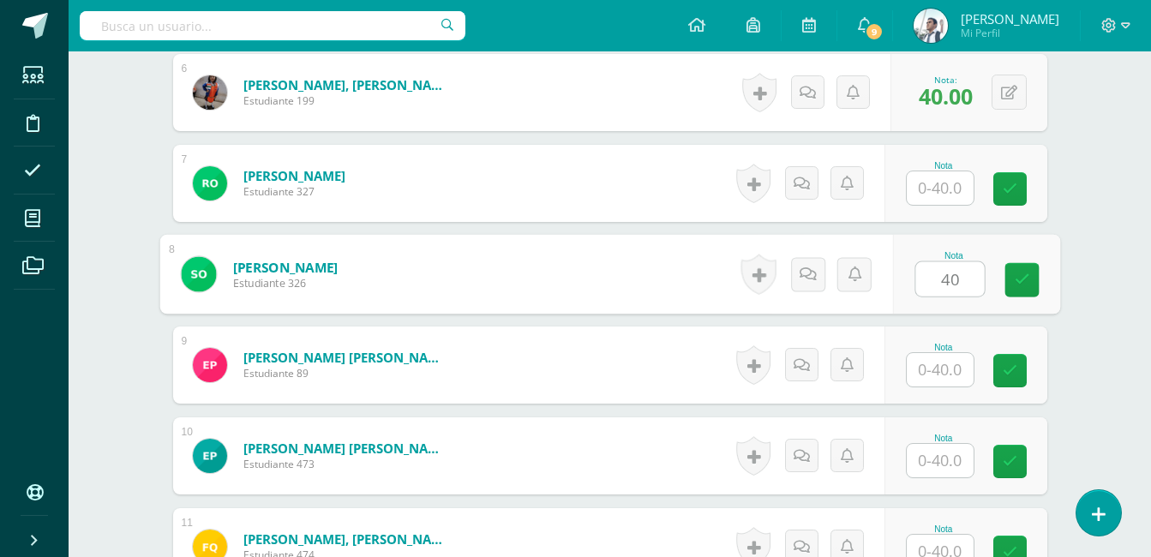
type input "40"
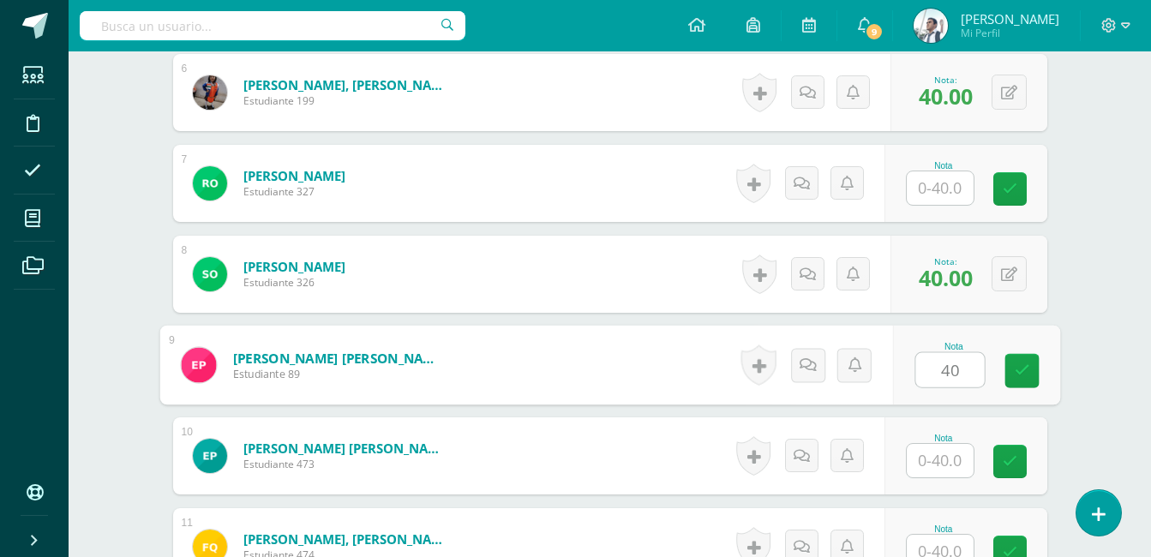
type input "40"
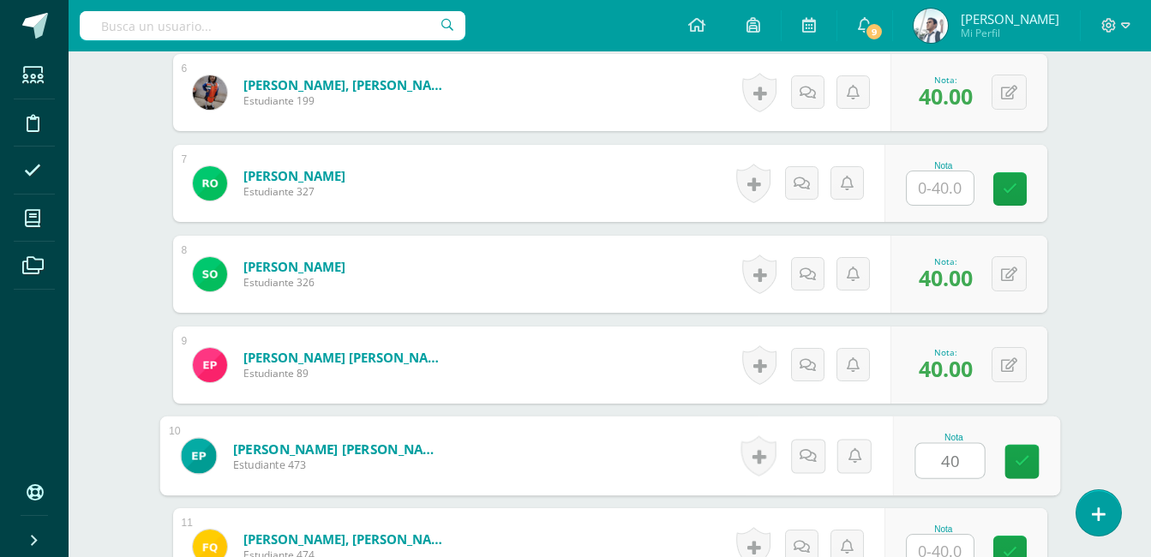
type input "40"
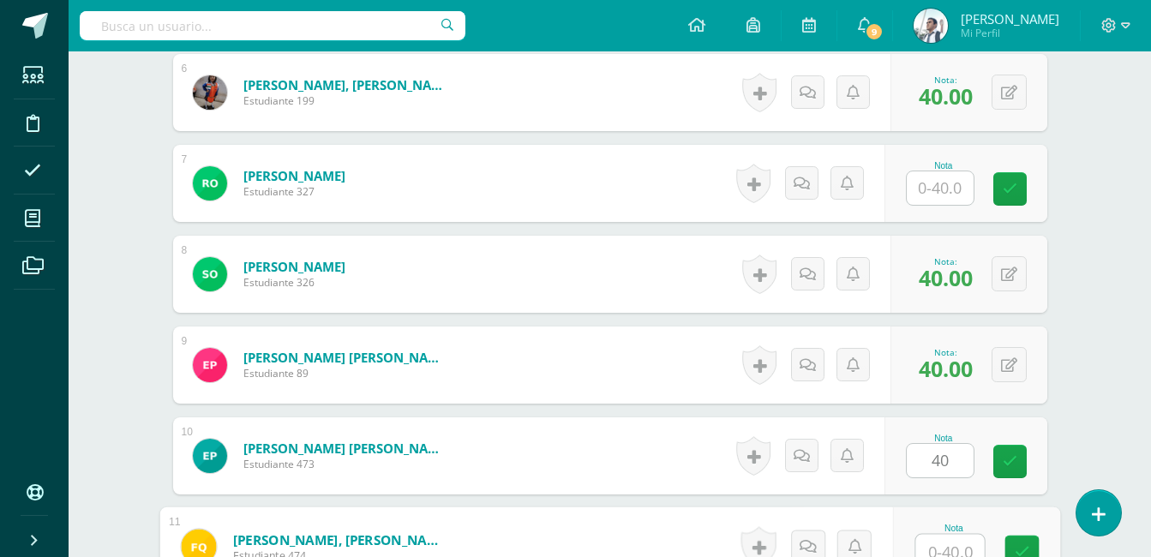
scroll to position [1007, 0]
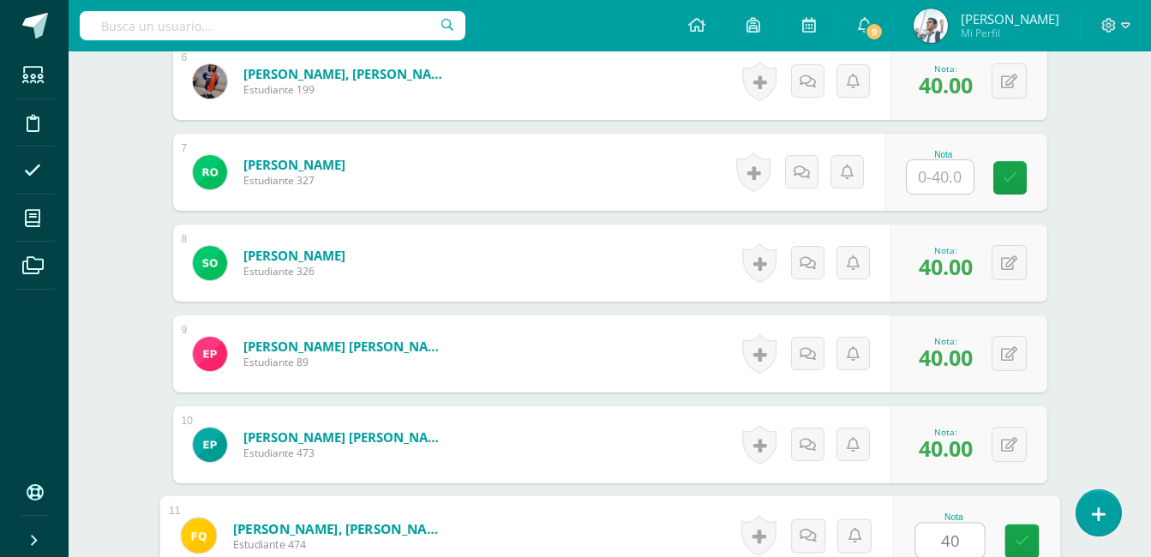
type input "40"
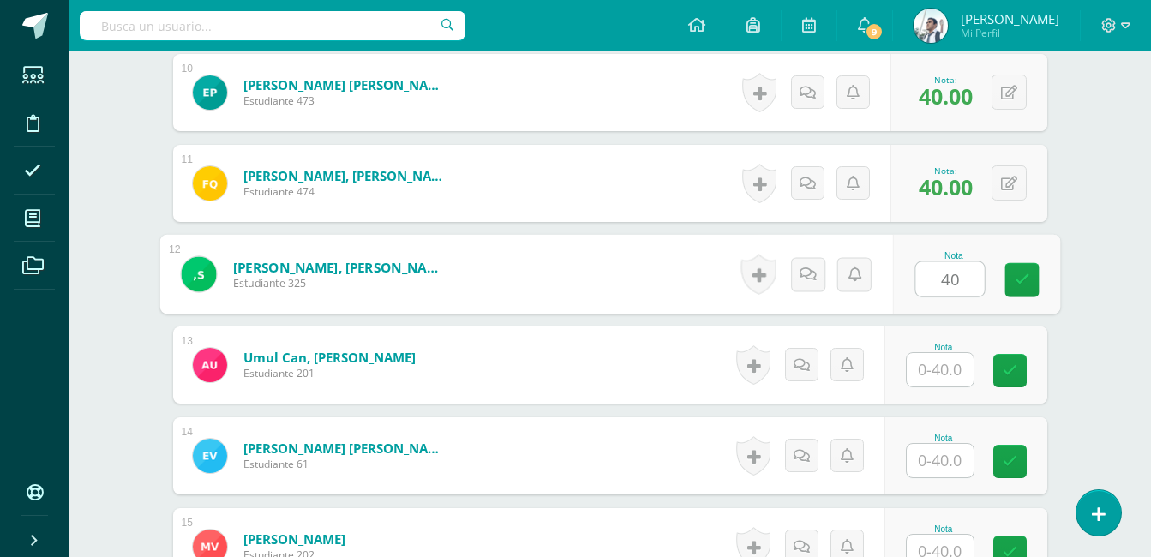
type input "40"
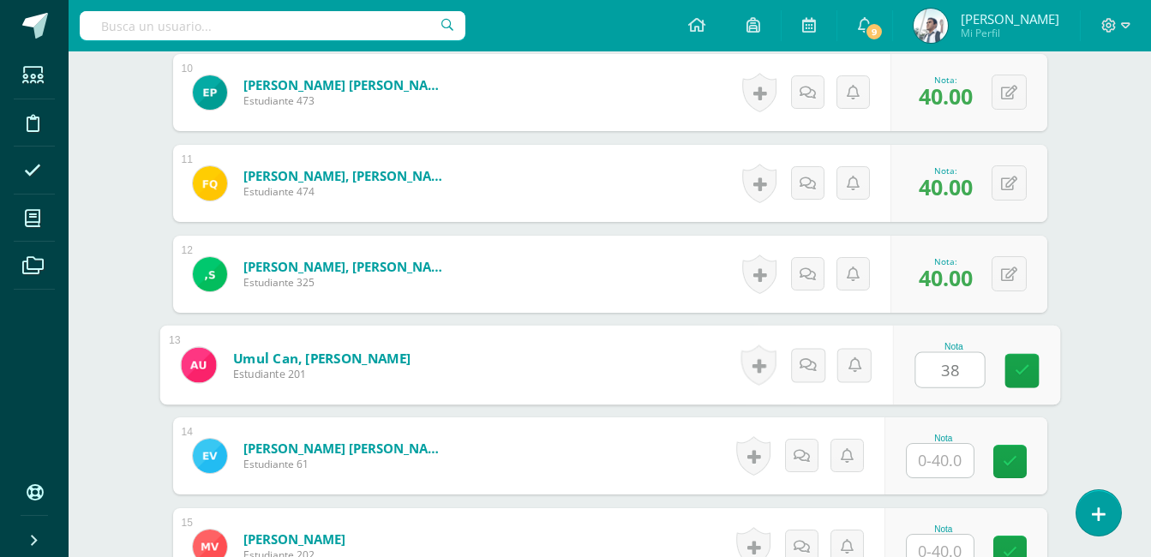
type input "38"
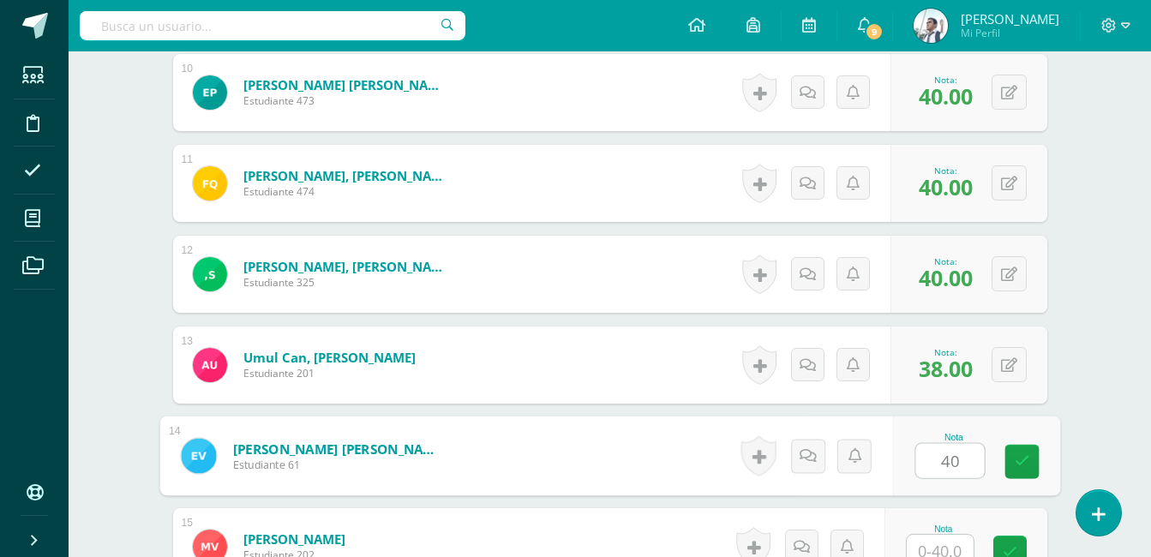
type input "40"
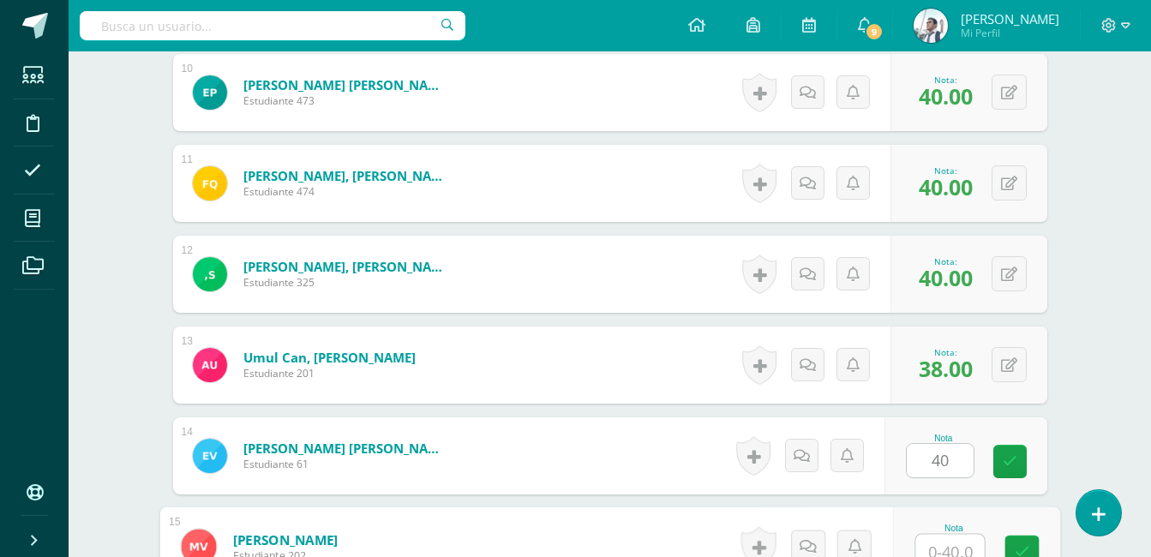
scroll to position [1370, 0]
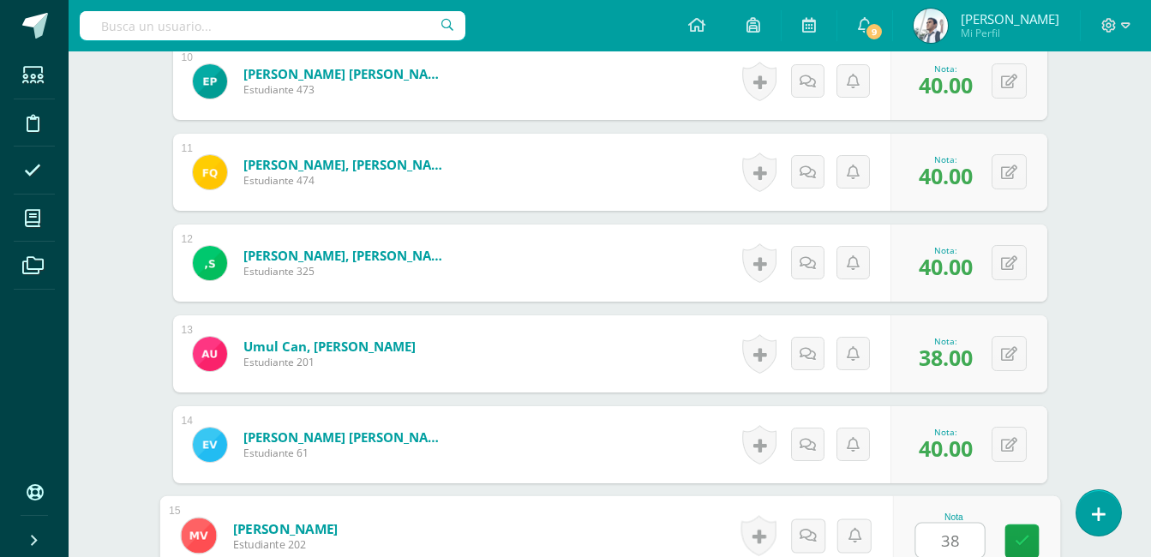
type input "38"
